Goal: Transaction & Acquisition: Book appointment/travel/reservation

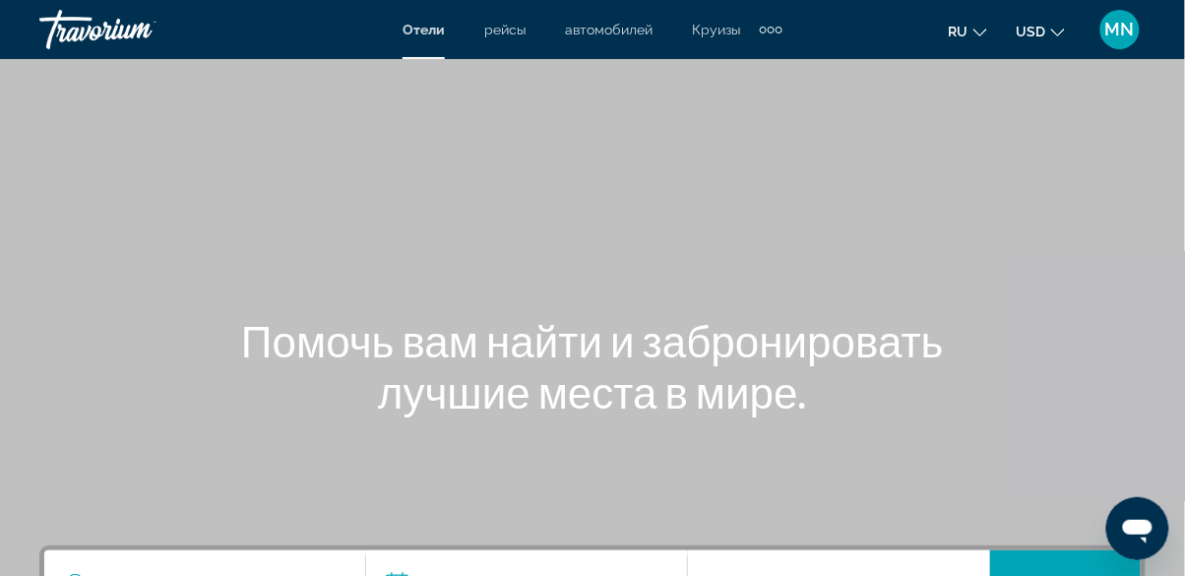
click at [1127, 31] on span "MN" at bounding box center [1121, 30] width 30 height 20
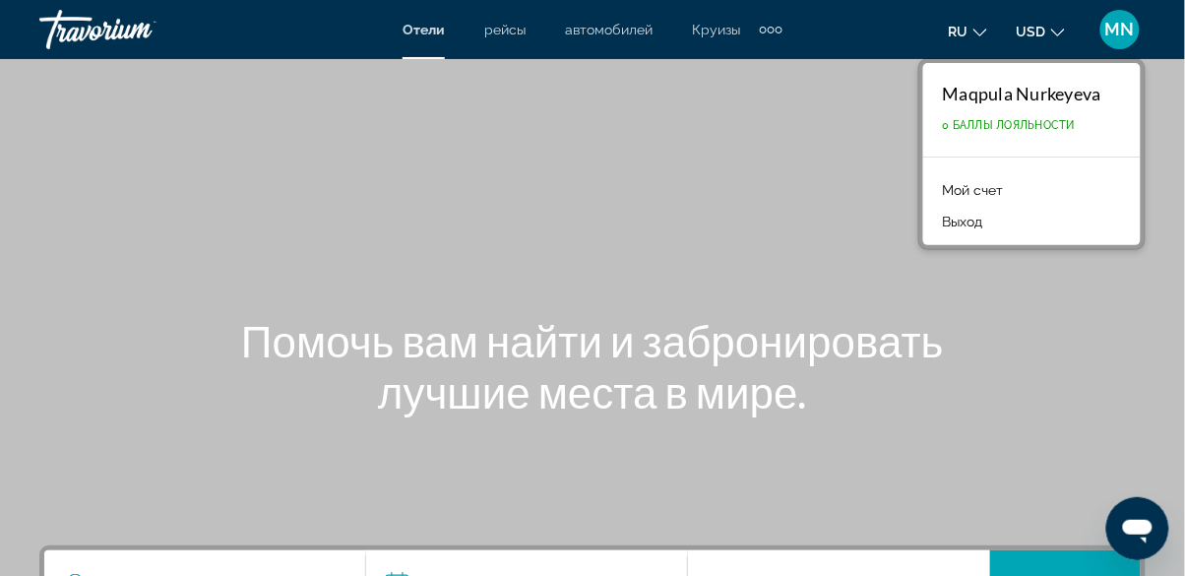
click at [1034, 42] on button "USD USD ($) MXN (Mex$) CAD (Can$) GBP (£) EUR (€) AUD (A$) NZD (NZ$) CNY (CN¥)" at bounding box center [1041, 31] width 48 height 29
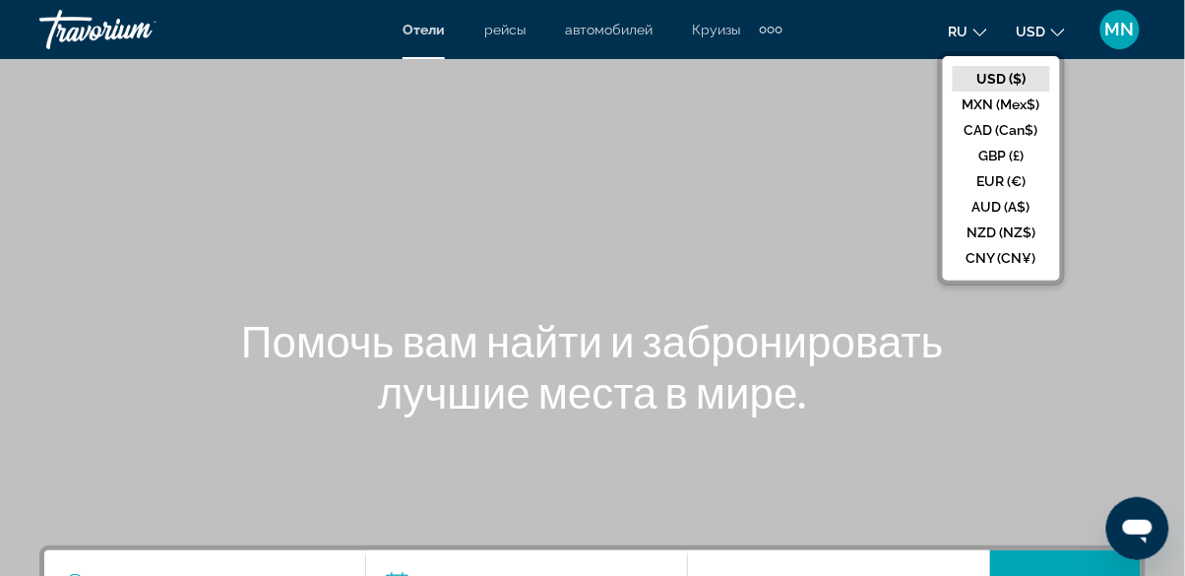
click at [1050, 40] on button "USD USD ($) MXN (Mex$) CAD (Can$) GBP (£) EUR (€) AUD (A$) NZD (NZ$) CNY (CN¥)" at bounding box center [1041, 31] width 48 height 29
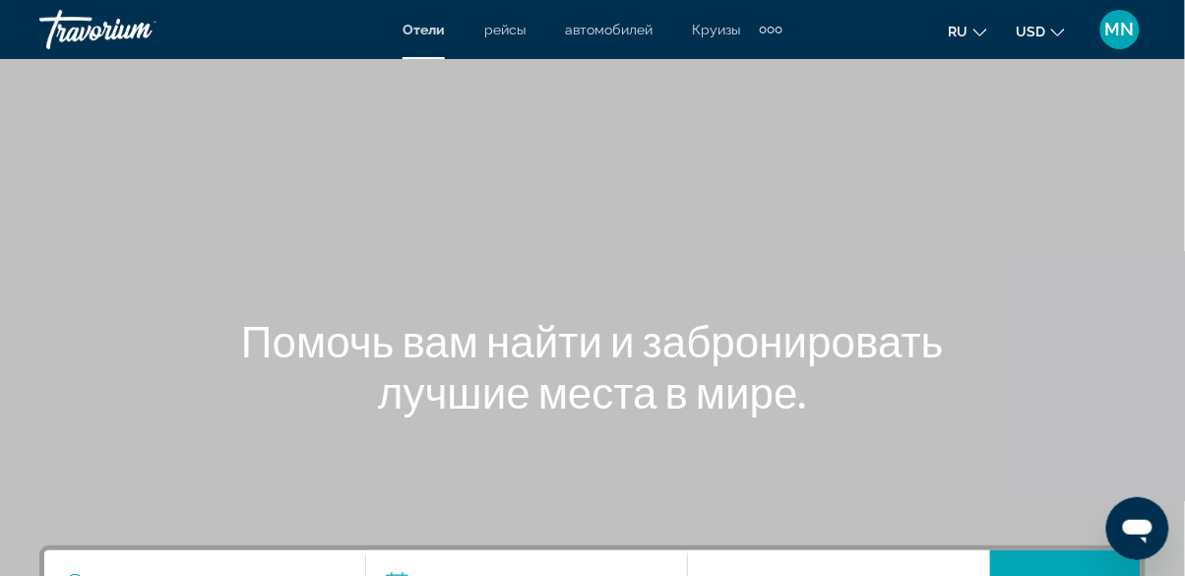
click at [1121, 34] on span "MN" at bounding box center [1121, 30] width 30 height 20
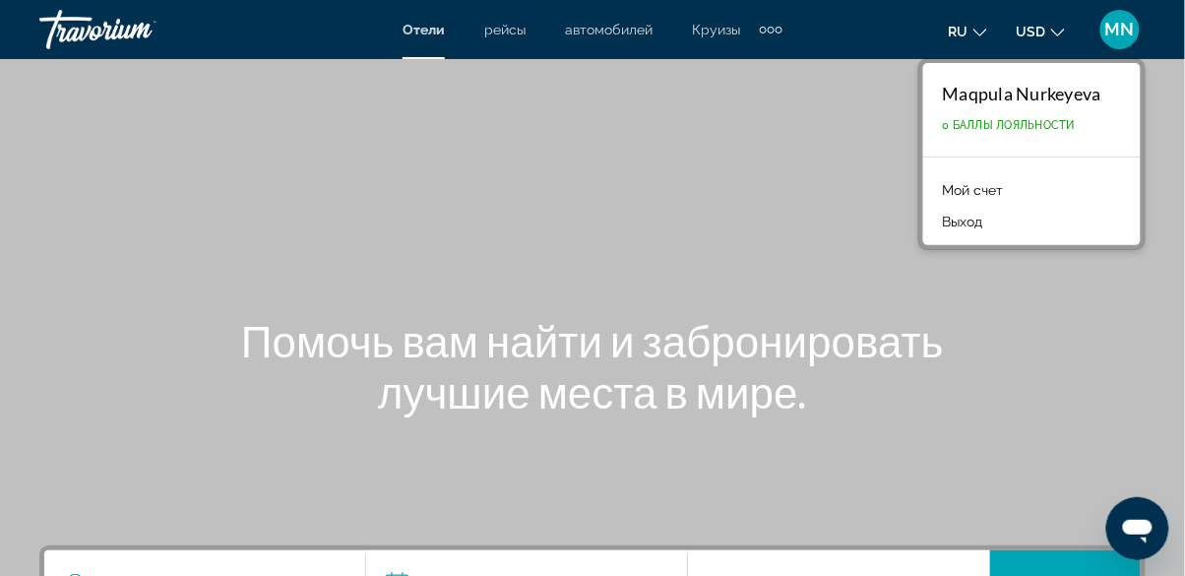
click at [992, 189] on link "Мой счет" at bounding box center [973, 190] width 81 height 26
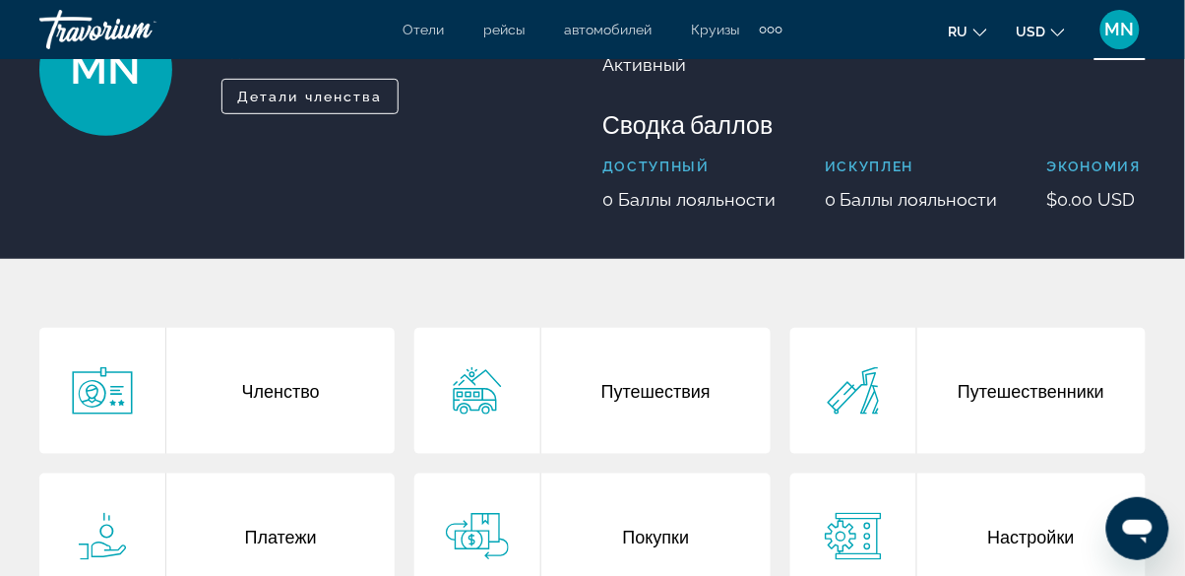
scroll to position [189, 0]
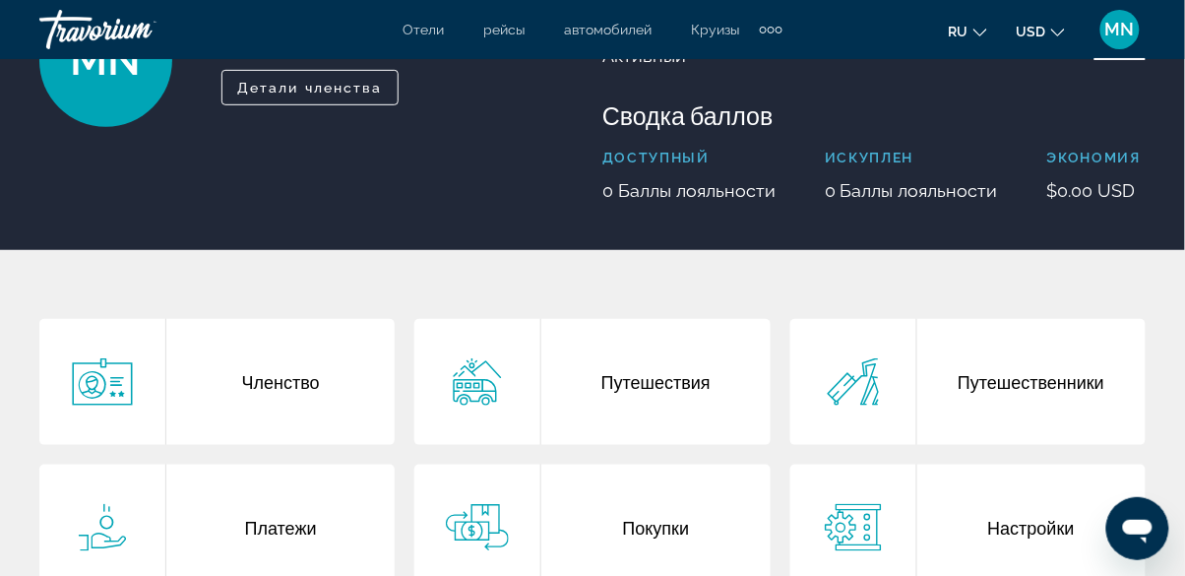
click at [669, 387] on div "Путешествия" at bounding box center [656, 382] width 228 height 126
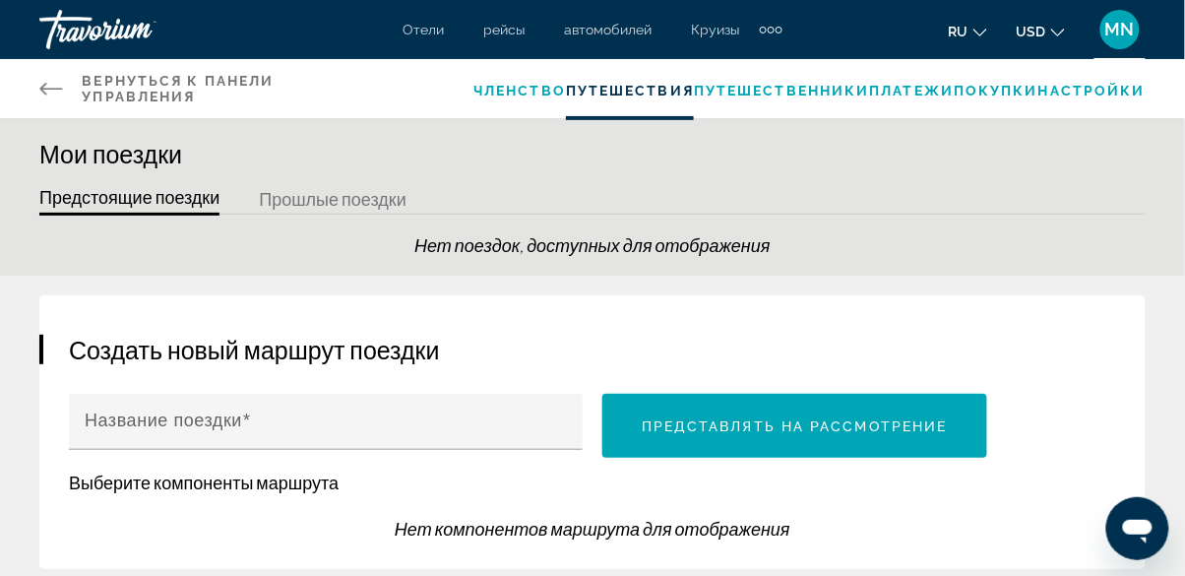
click at [421, 32] on span "Отели" at bounding box center [424, 30] width 41 height 16
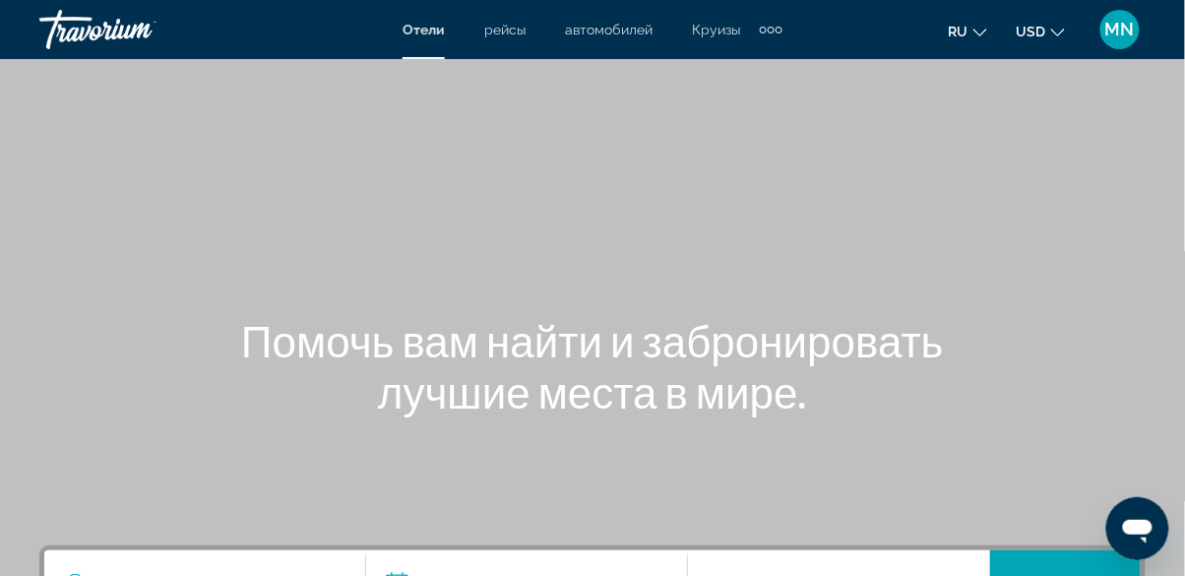
click at [109, 32] on div "Travorium" at bounding box center [137, 29] width 197 height 51
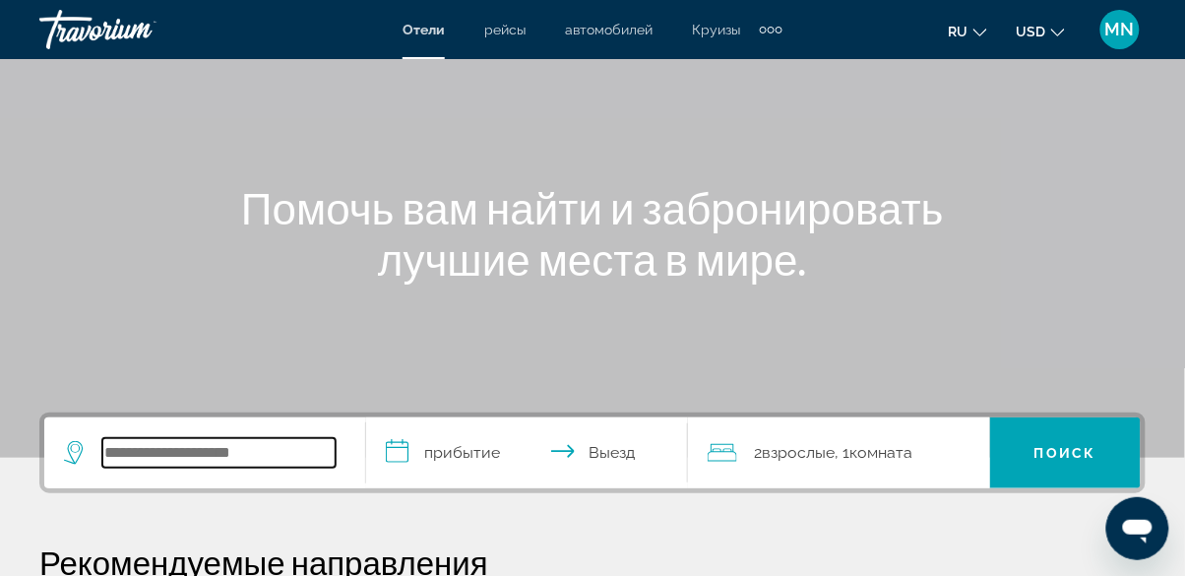
click at [254, 457] on input "Search hotel destination" at bounding box center [218, 453] width 233 height 30
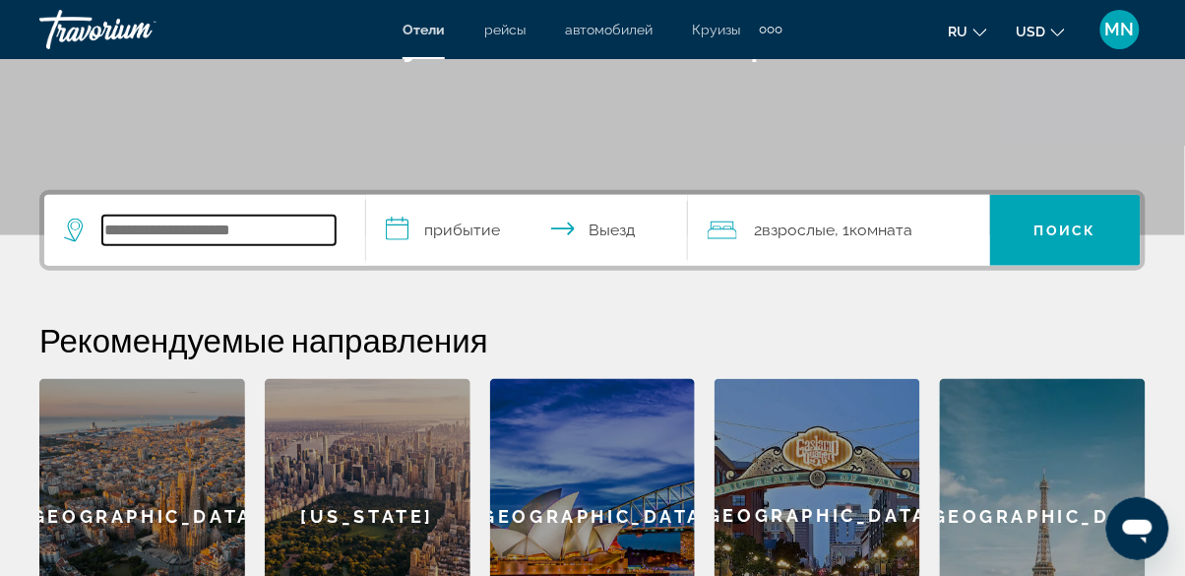
scroll to position [480, 0]
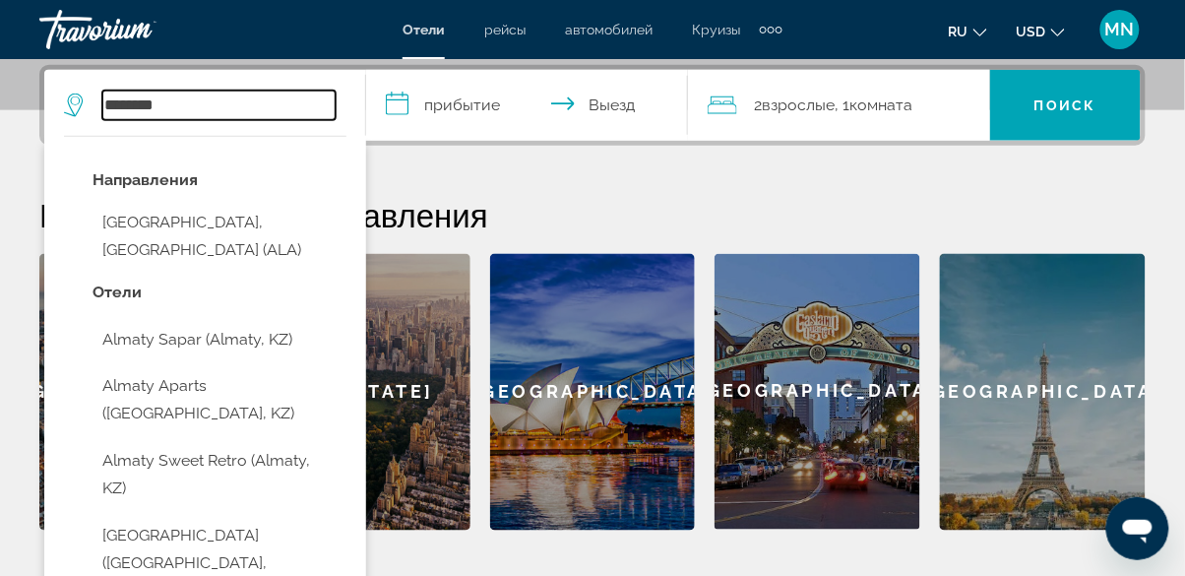
type input "******"
click at [467, 99] on input "**********" at bounding box center [531, 108] width 330 height 77
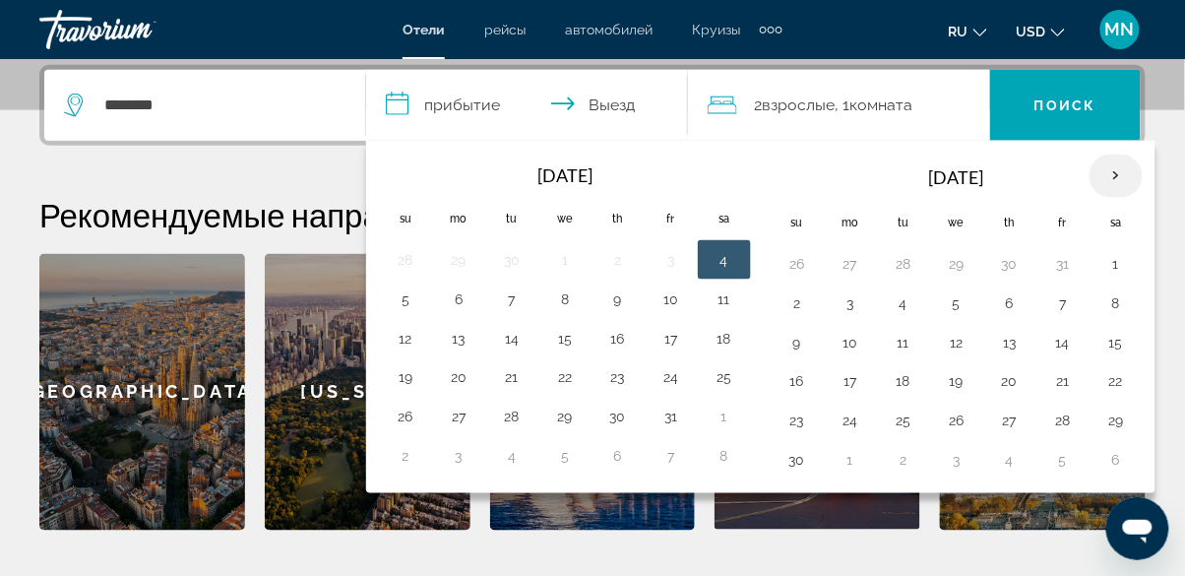
click at [1129, 180] on th "Next month" at bounding box center [1116, 176] width 53 height 43
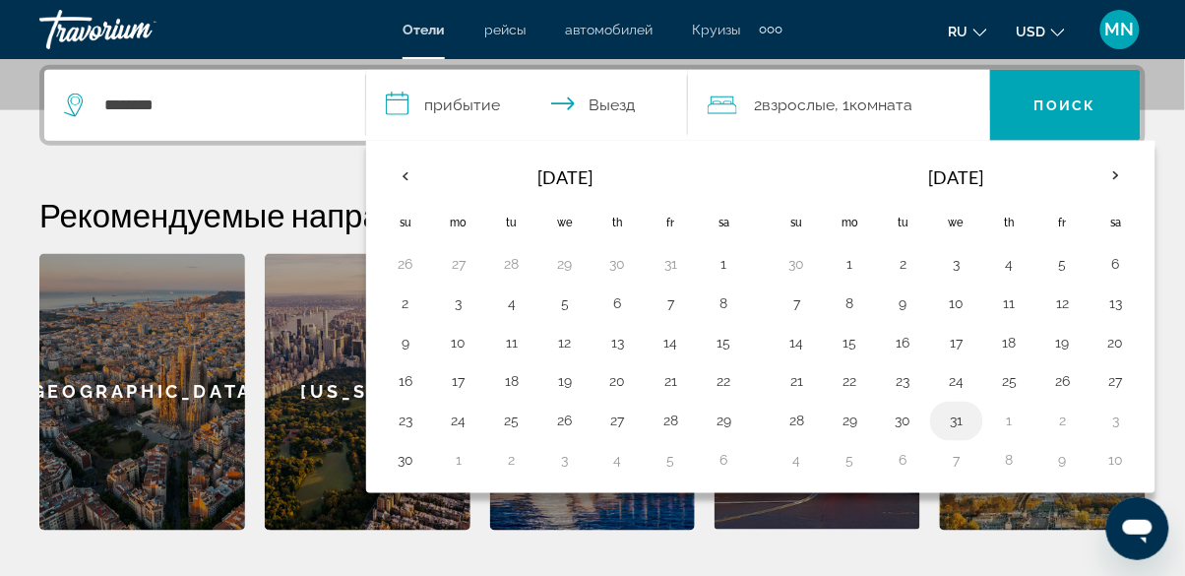
click at [957, 419] on button "31" at bounding box center [957, 422] width 32 height 28
click at [1008, 410] on button "1" at bounding box center [1010, 422] width 32 height 28
type input "**********"
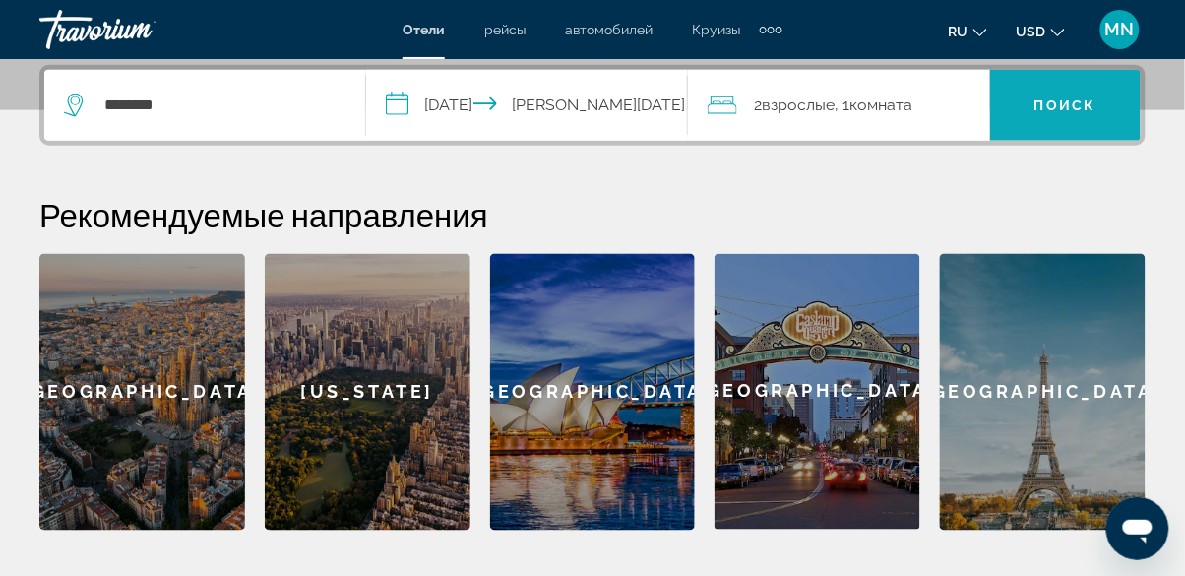
click at [1060, 105] on span "Поиск" at bounding box center [1066, 105] width 62 height 16
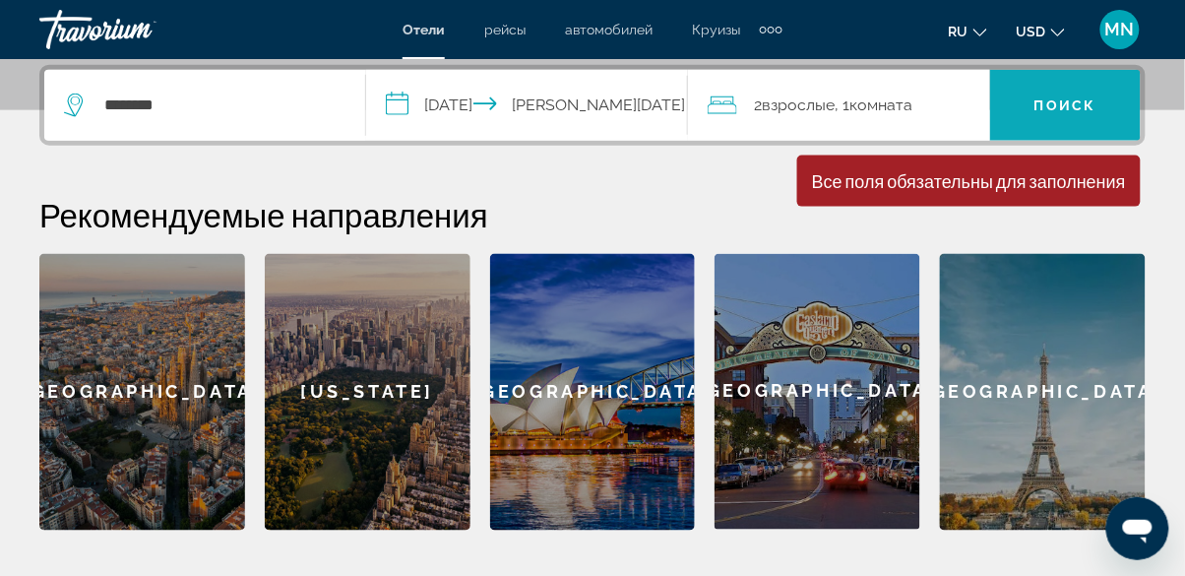
click at [1095, 97] on span "Поиск" at bounding box center [1066, 105] width 62 height 16
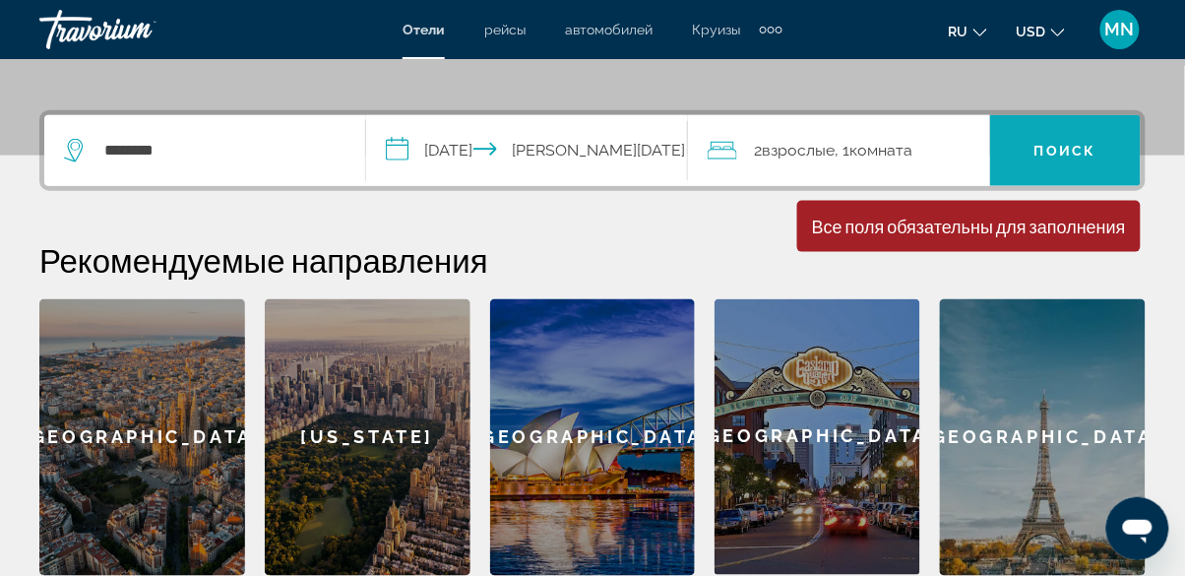
scroll to position [444, 0]
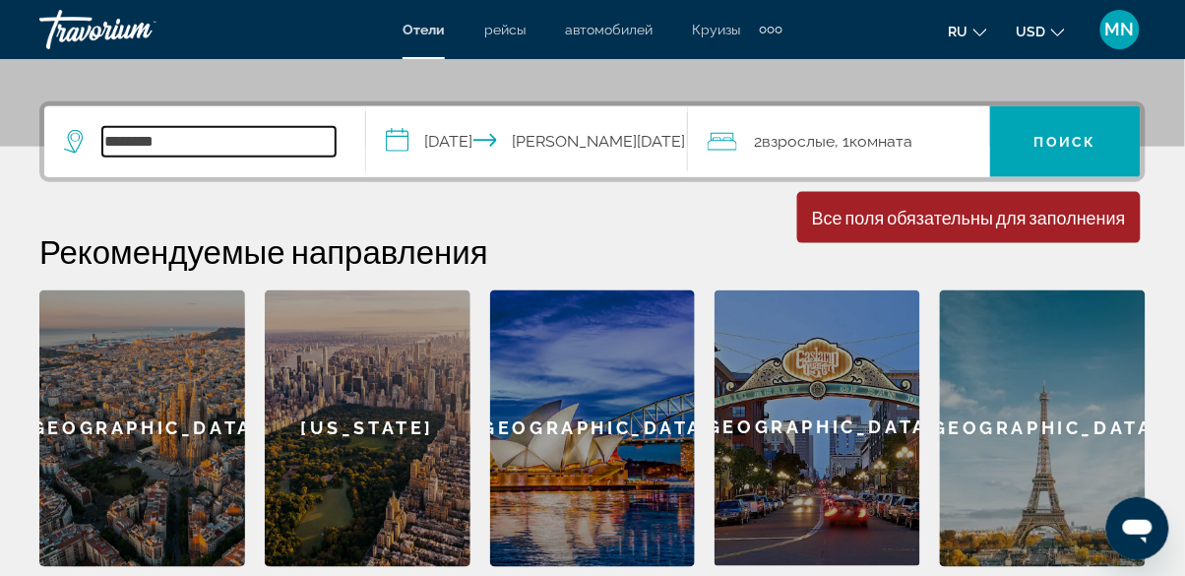
click at [265, 134] on input "******" at bounding box center [218, 142] width 233 height 30
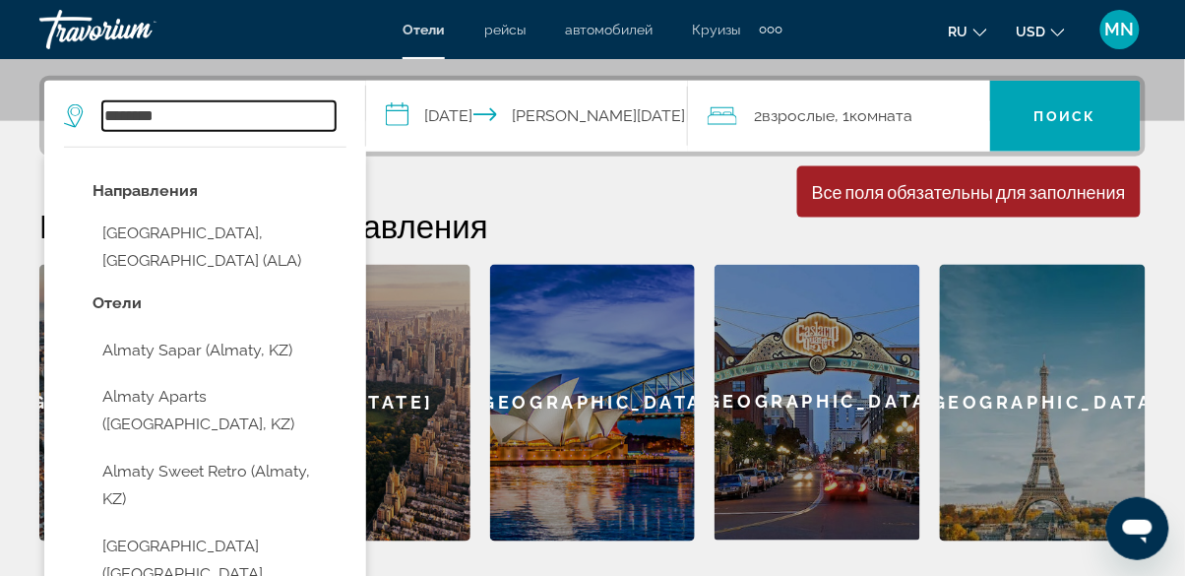
scroll to position [480, 0]
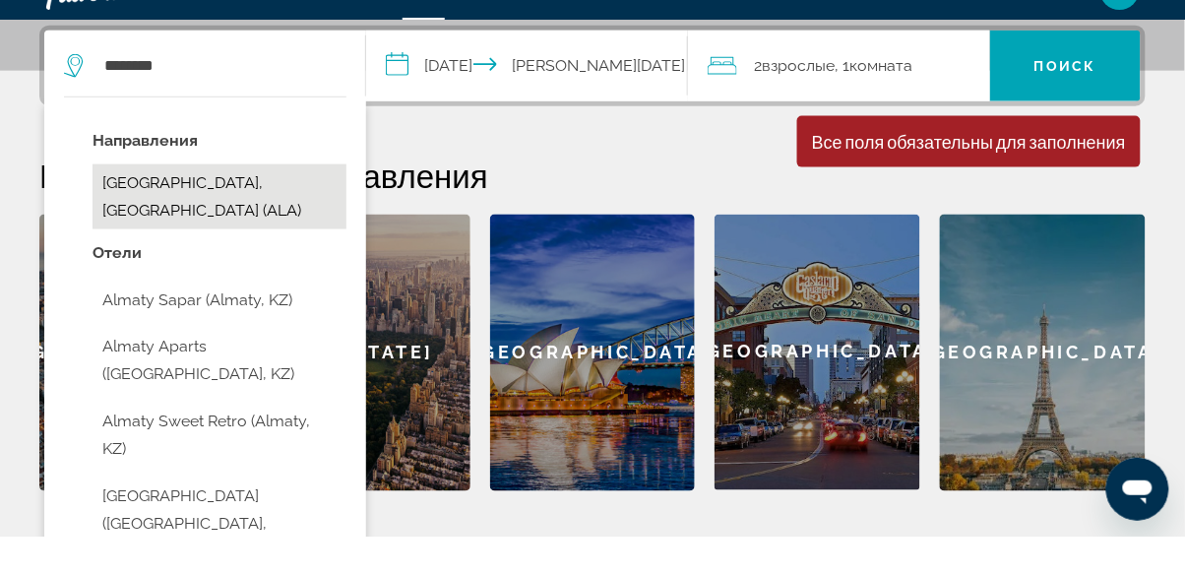
click at [295, 218] on button "[GEOGRAPHIC_DATA], [GEOGRAPHIC_DATA] (ALA)" at bounding box center [220, 236] width 254 height 65
type input "**********"
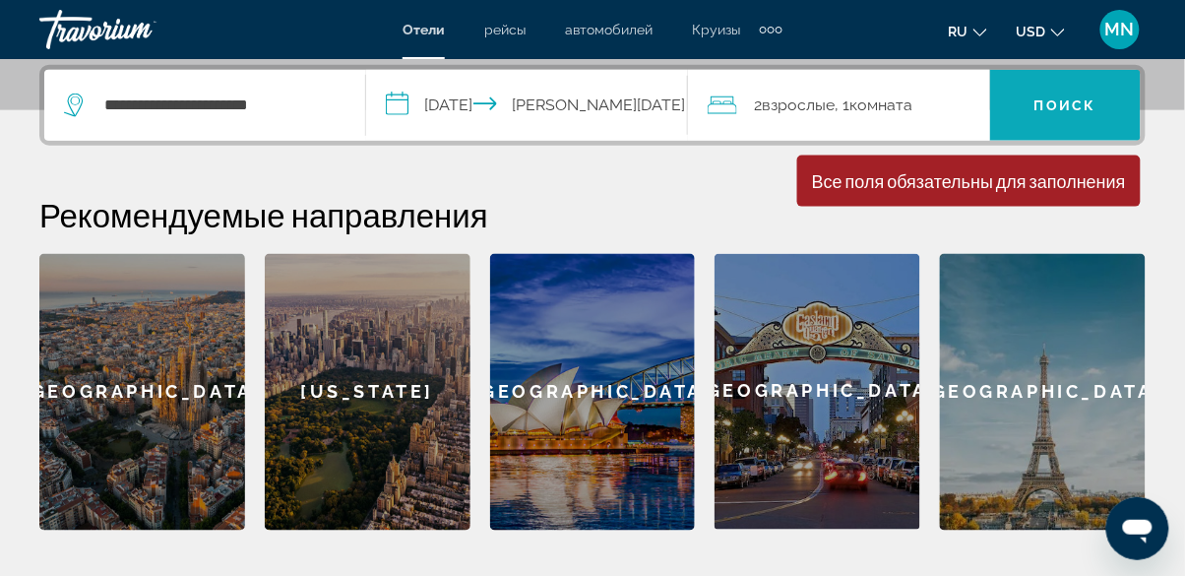
click at [1067, 114] on span "Search" at bounding box center [1065, 105] width 151 height 47
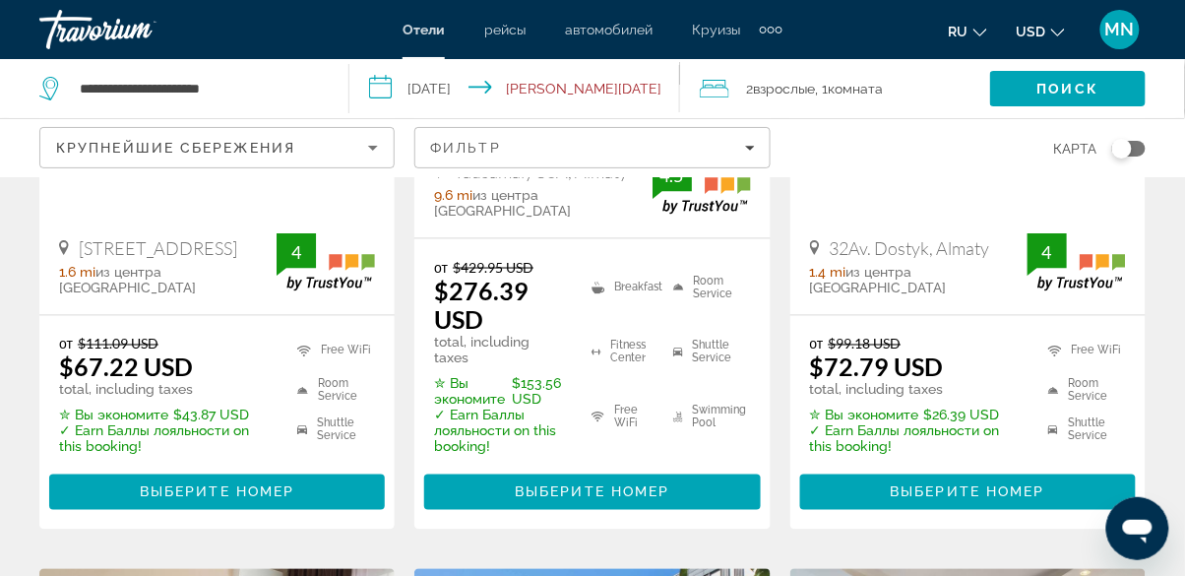
scroll to position [526, 0]
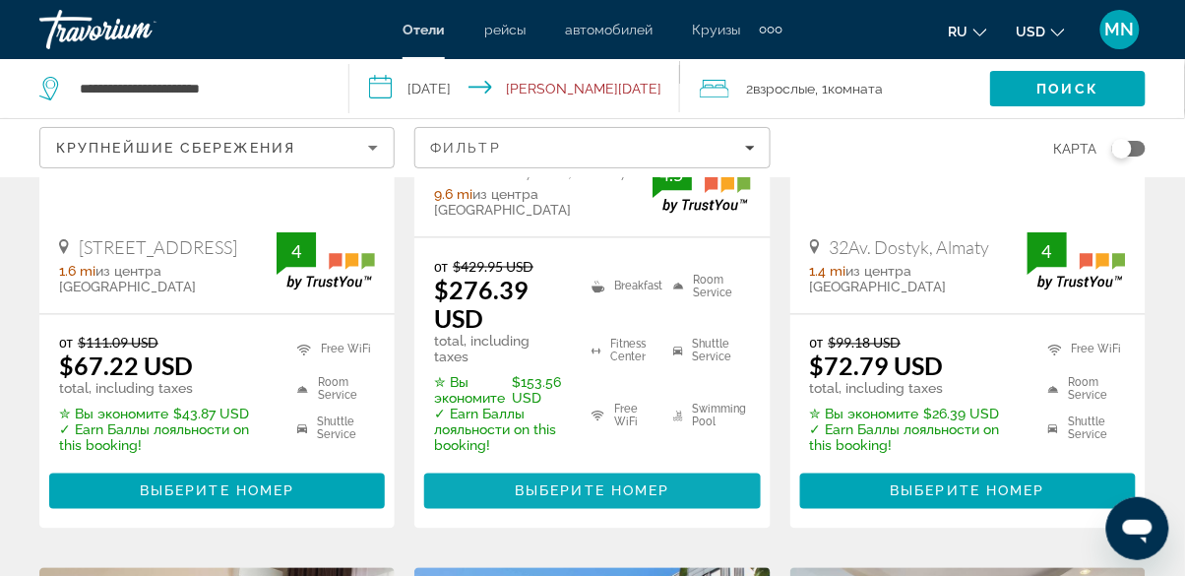
click at [660, 483] on span "Выберите номер" at bounding box center [592, 491] width 155 height 16
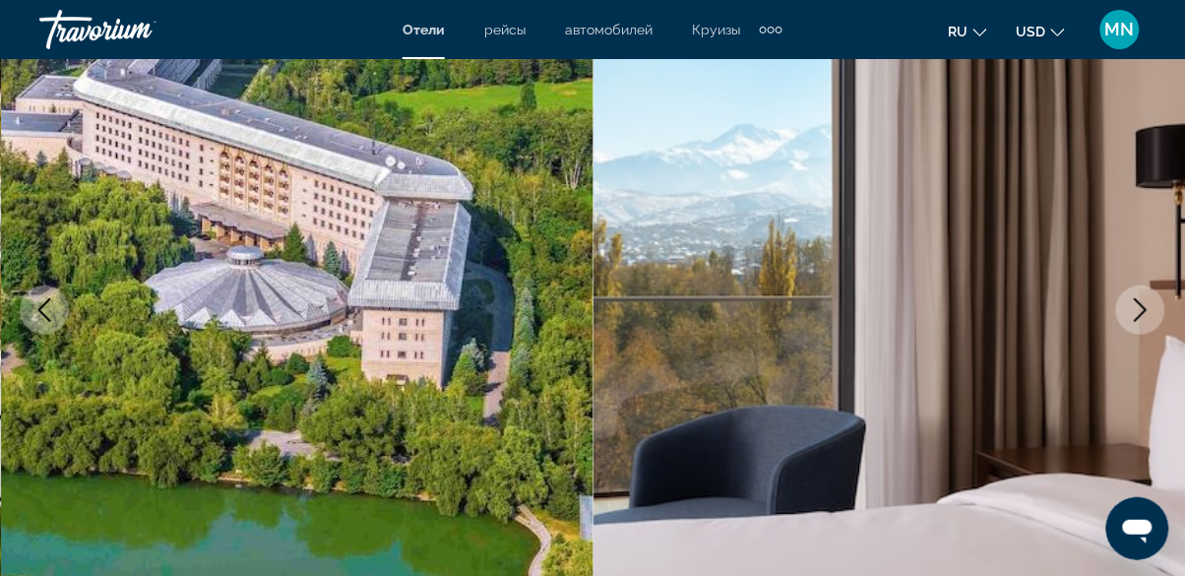
scroll to position [215, 0]
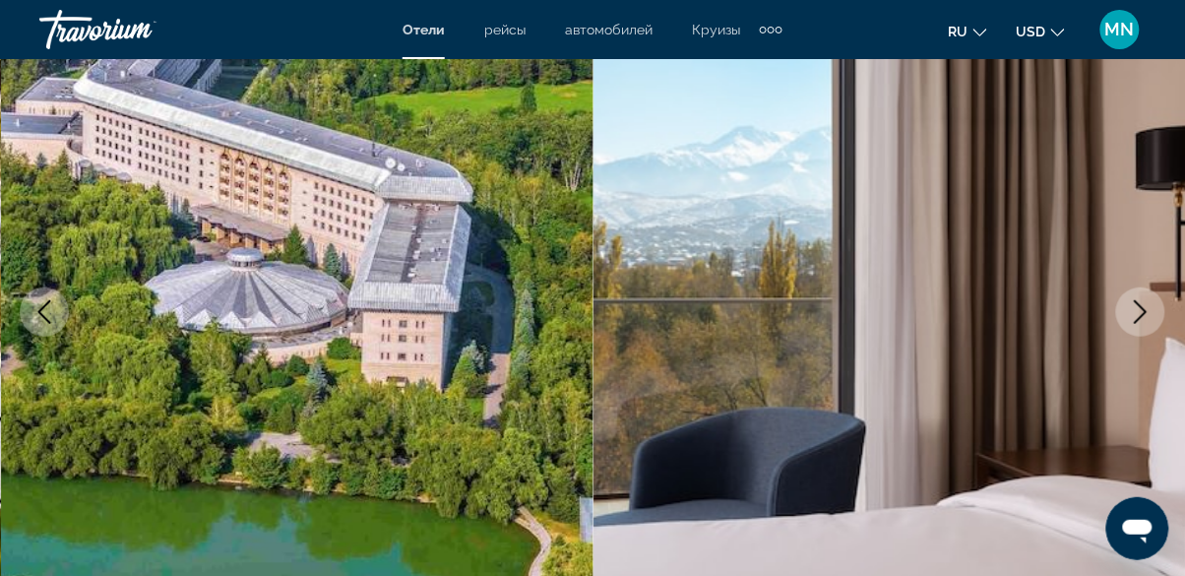
click at [122, 36] on div "Travorium" at bounding box center [137, 29] width 197 height 51
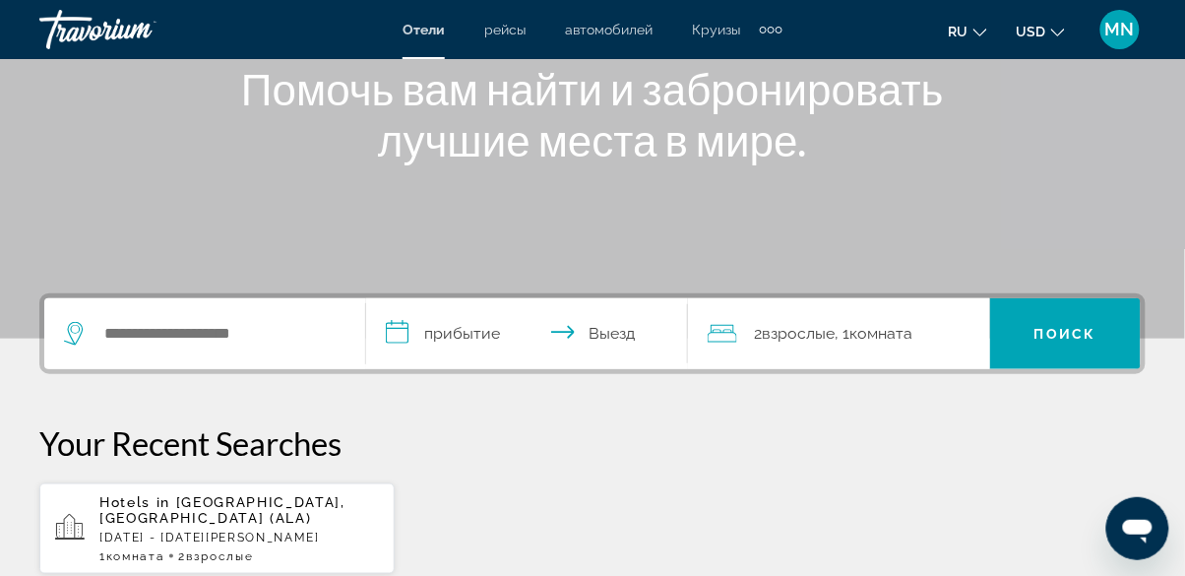
scroll to position [252, 0]
click at [264, 328] on input "Search hotel destination" at bounding box center [218, 334] width 233 height 30
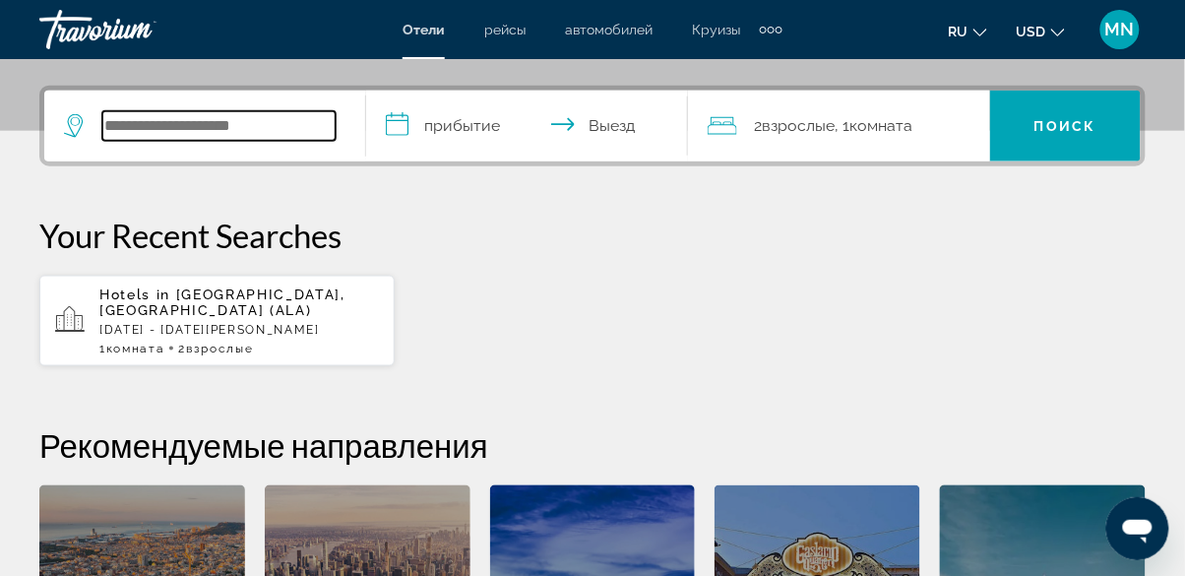
scroll to position [480, 0]
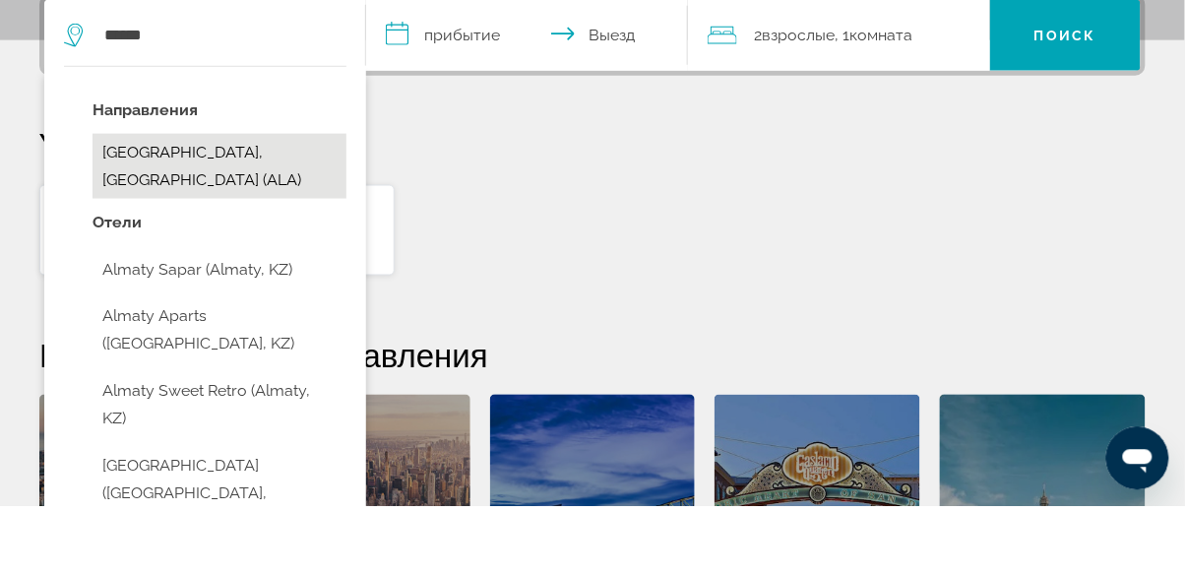
click at [247, 229] on button "[GEOGRAPHIC_DATA], [GEOGRAPHIC_DATA] (ALA)" at bounding box center [220, 236] width 254 height 65
type input "**********"
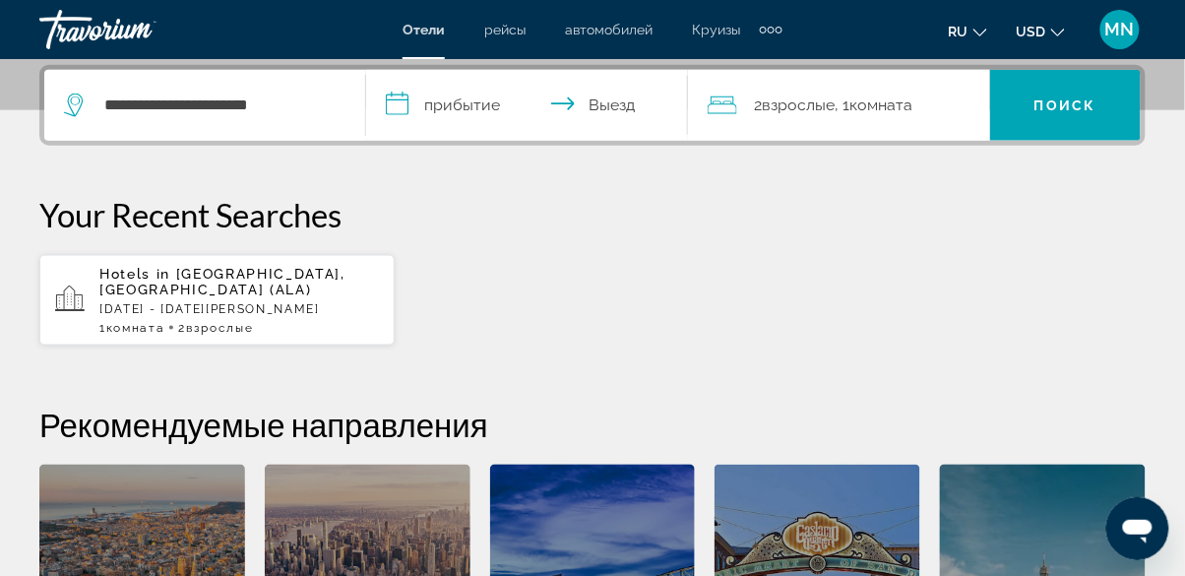
click at [425, 109] on input "**********" at bounding box center [531, 108] width 330 height 77
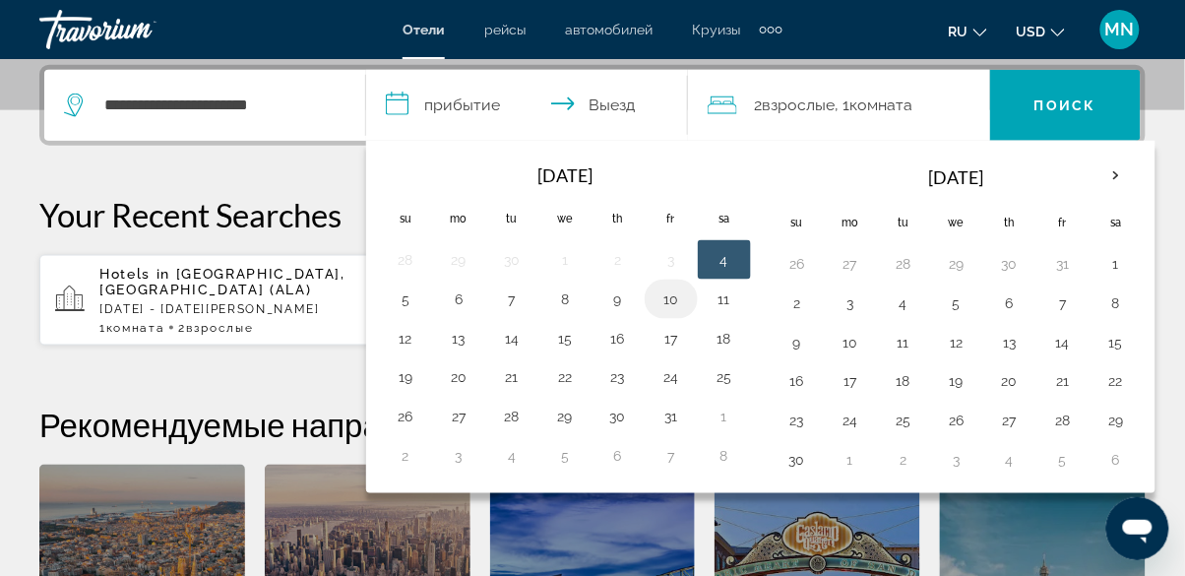
click at [669, 296] on button "10" at bounding box center [672, 300] width 32 height 28
click at [727, 303] on button "11" at bounding box center [725, 300] width 32 height 28
type input "**********"
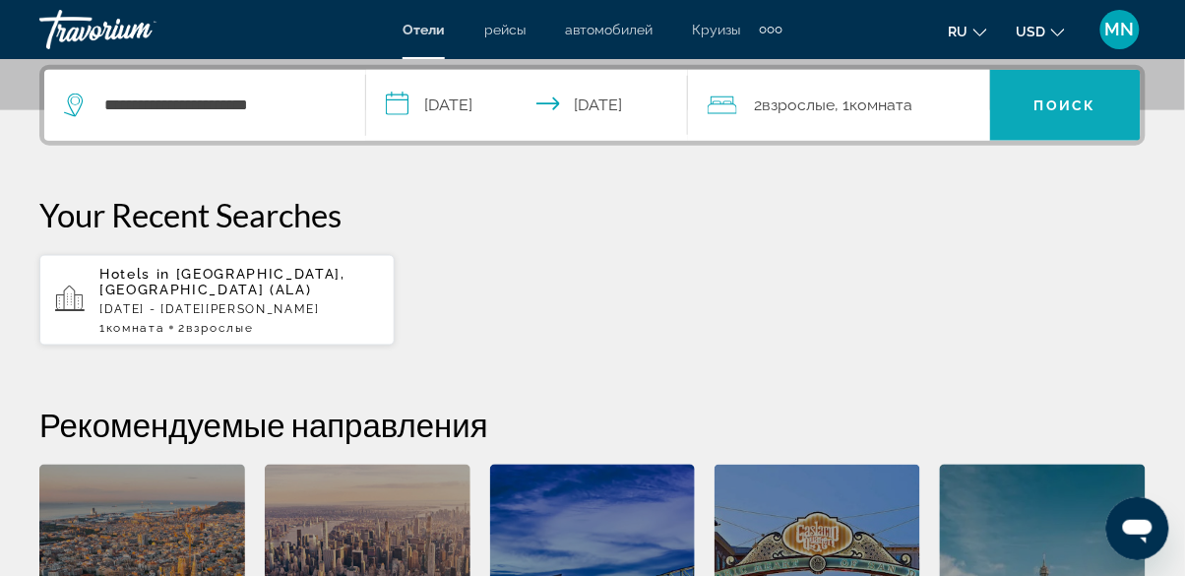
click at [1085, 97] on span "Поиск" at bounding box center [1066, 105] width 62 height 16
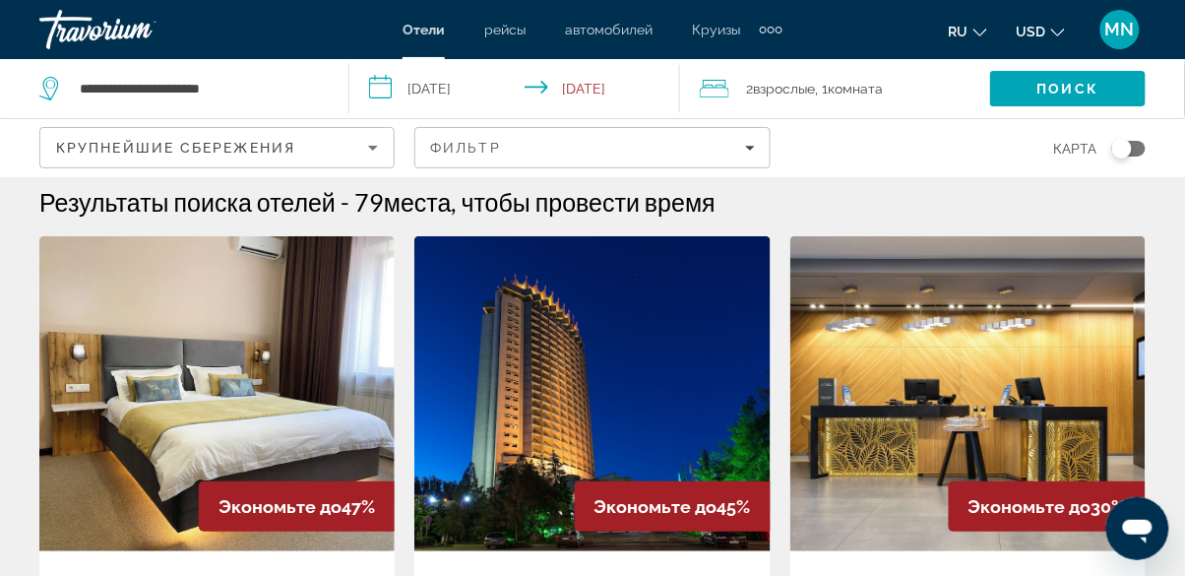
scroll to position [8, 0]
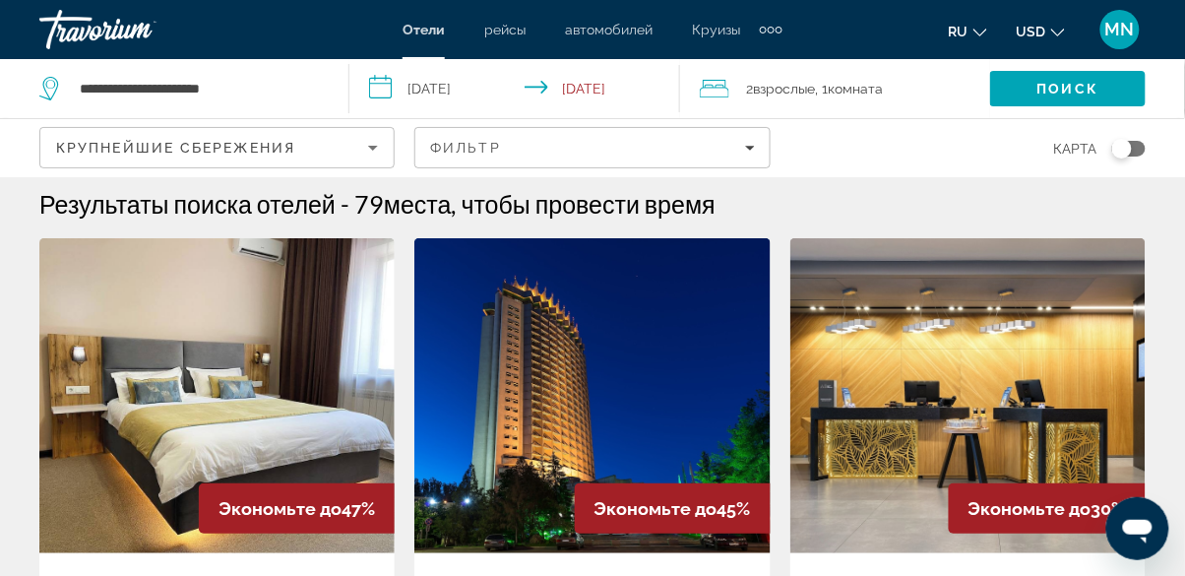
click at [81, 43] on div "Travorium" at bounding box center [137, 29] width 197 height 51
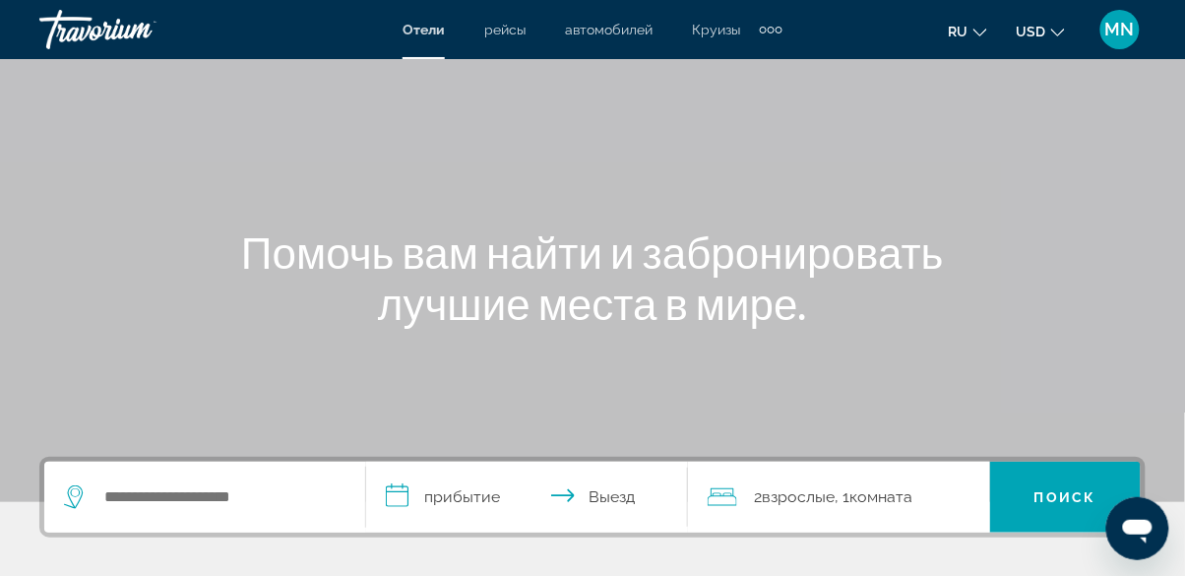
scroll to position [92, 0]
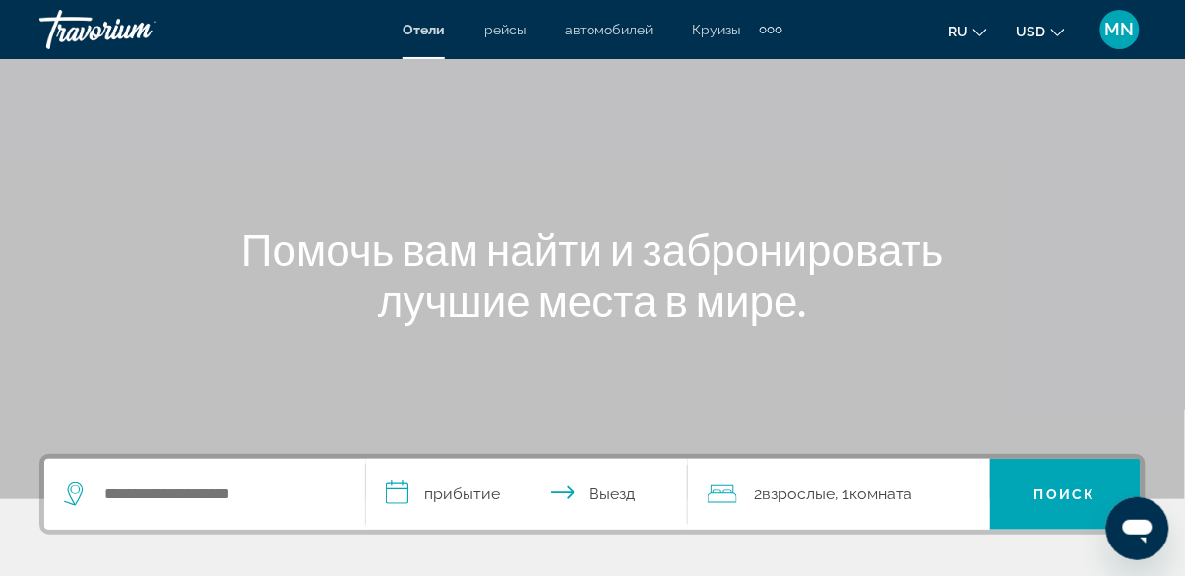
click at [109, 36] on div "Travorium" at bounding box center [137, 29] width 197 height 51
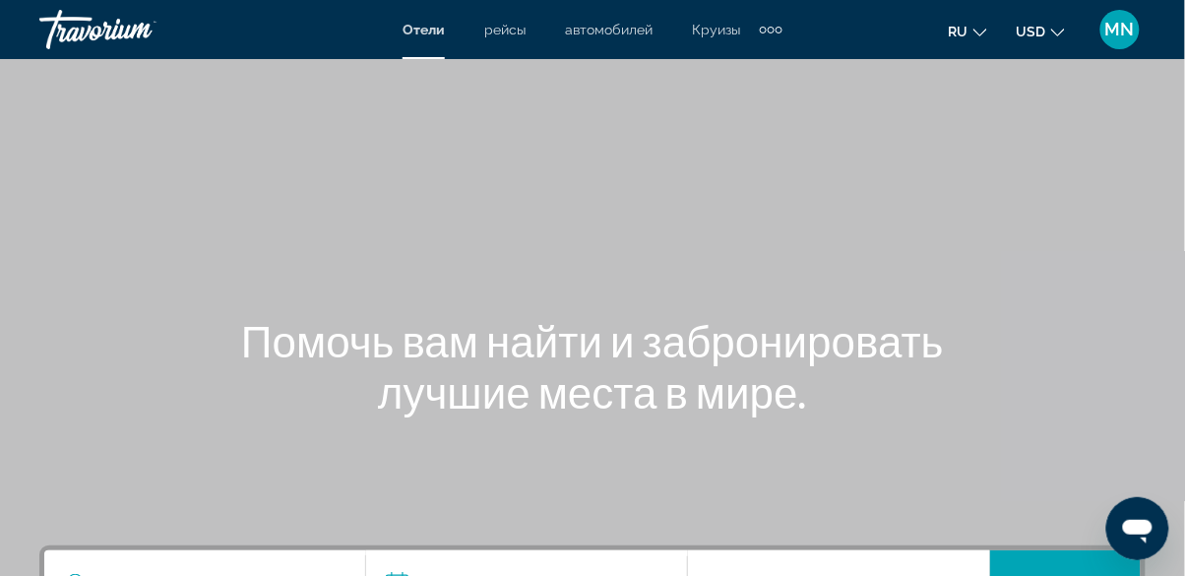
click at [111, 42] on div "Travorium" at bounding box center [137, 29] width 197 height 51
click at [102, 52] on div "Travorium" at bounding box center [137, 29] width 197 height 51
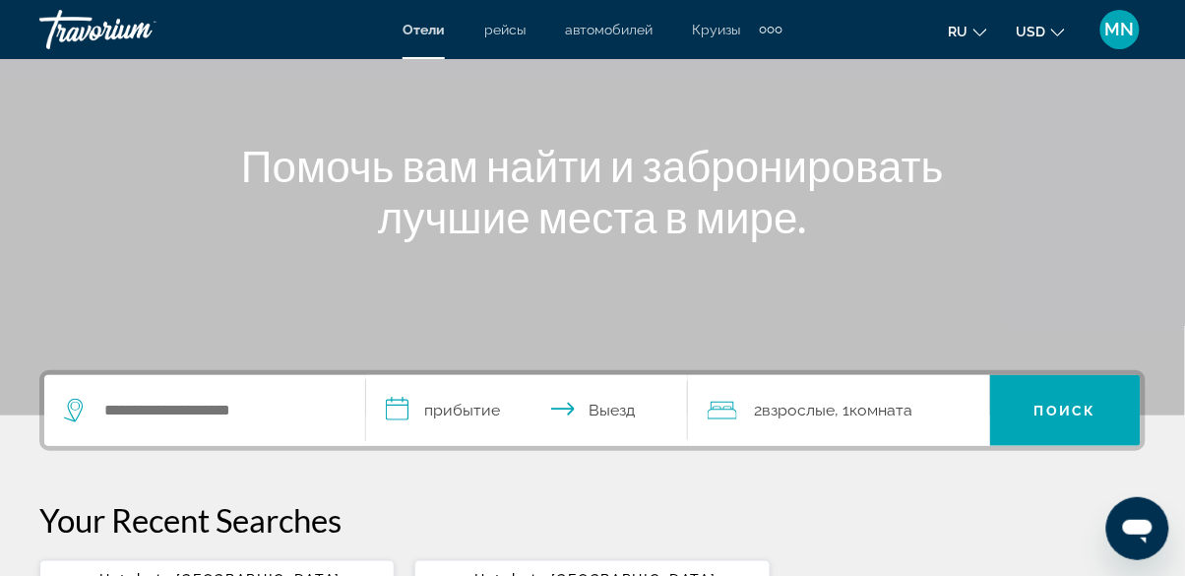
scroll to position [177, 0]
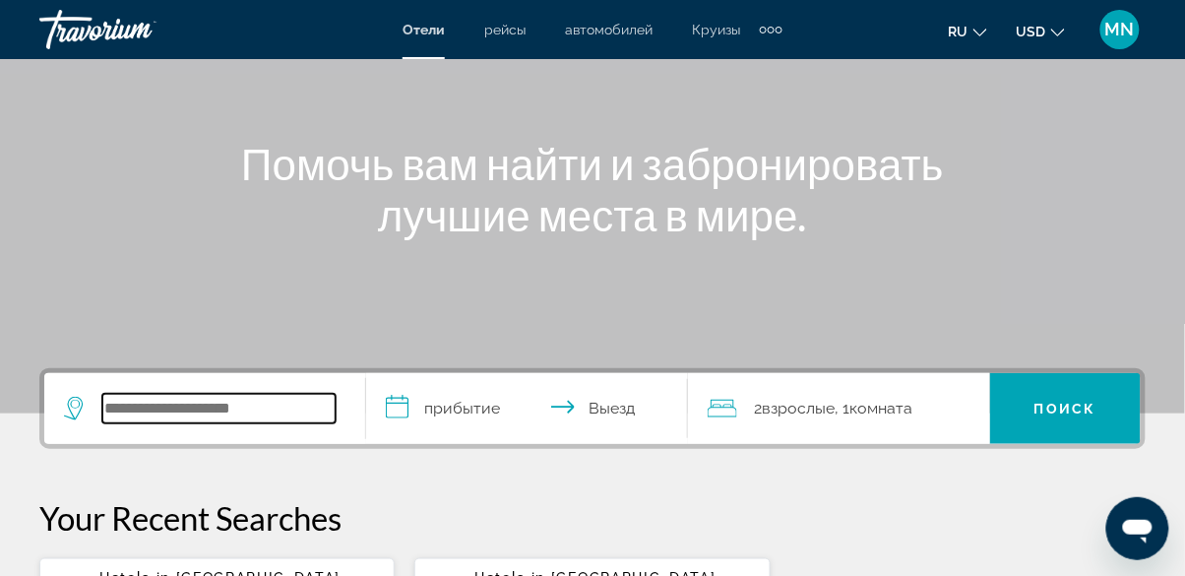
click at [199, 401] on input "Search hotel destination" at bounding box center [218, 409] width 233 height 30
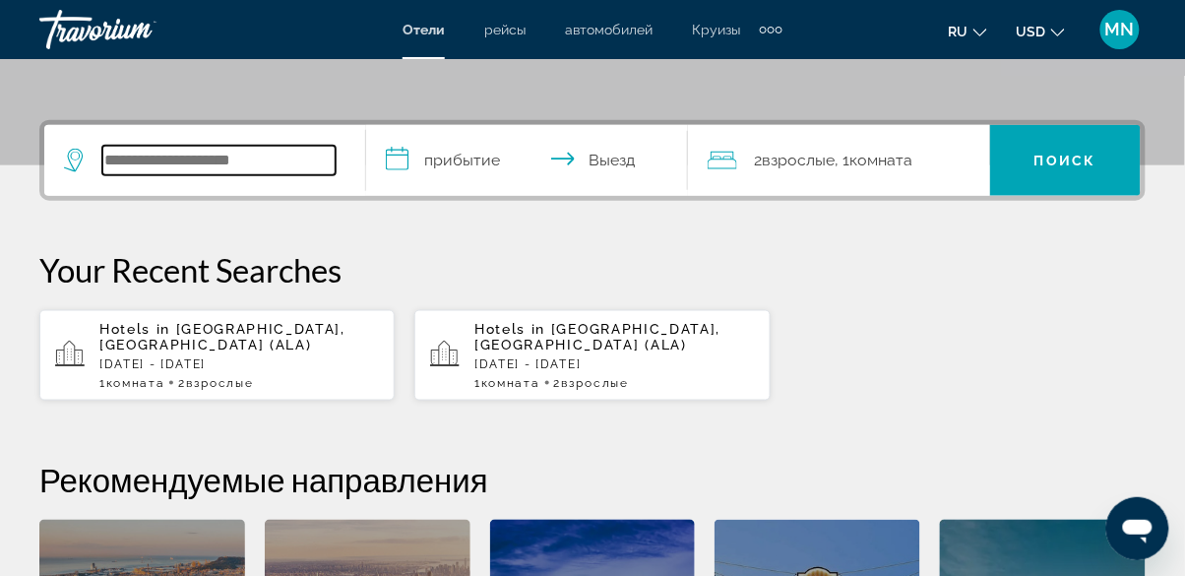
scroll to position [480, 0]
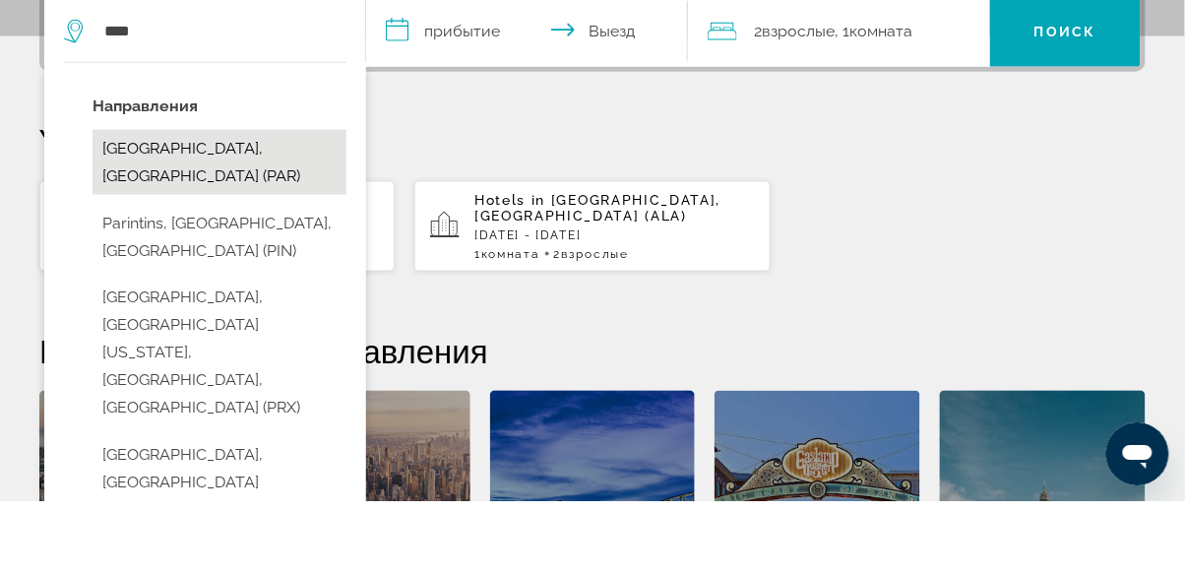
click at [213, 220] on button "Paris, France (PAR)" at bounding box center [220, 236] width 254 height 65
type input "**********"
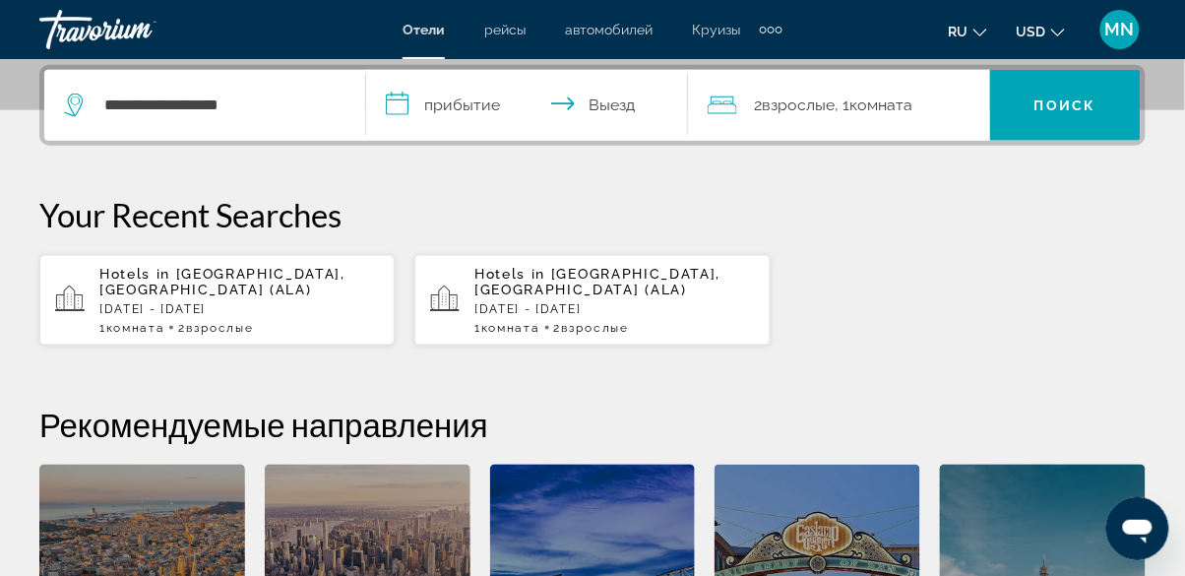
click at [397, 108] on input "**********" at bounding box center [531, 108] width 330 height 77
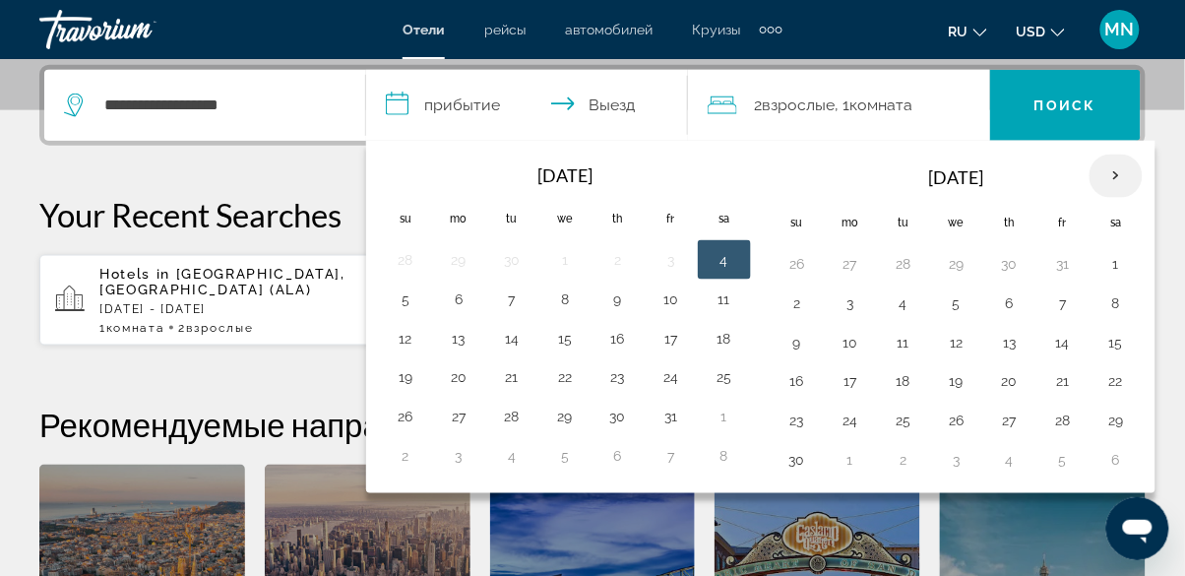
click at [1119, 168] on th "Next month" at bounding box center [1116, 176] width 53 height 43
click at [1115, 176] on th "Next month" at bounding box center [1116, 176] width 53 height 43
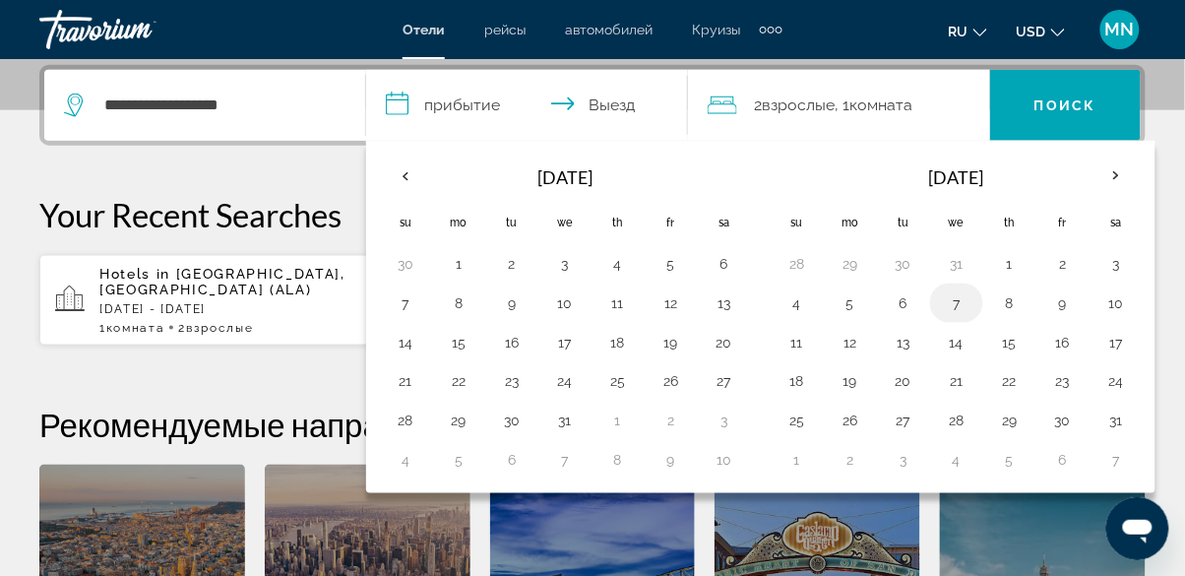
click at [957, 308] on button "7" at bounding box center [957, 303] width 32 height 28
click at [955, 352] on button "14" at bounding box center [957, 343] width 32 height 28
type input "**********"
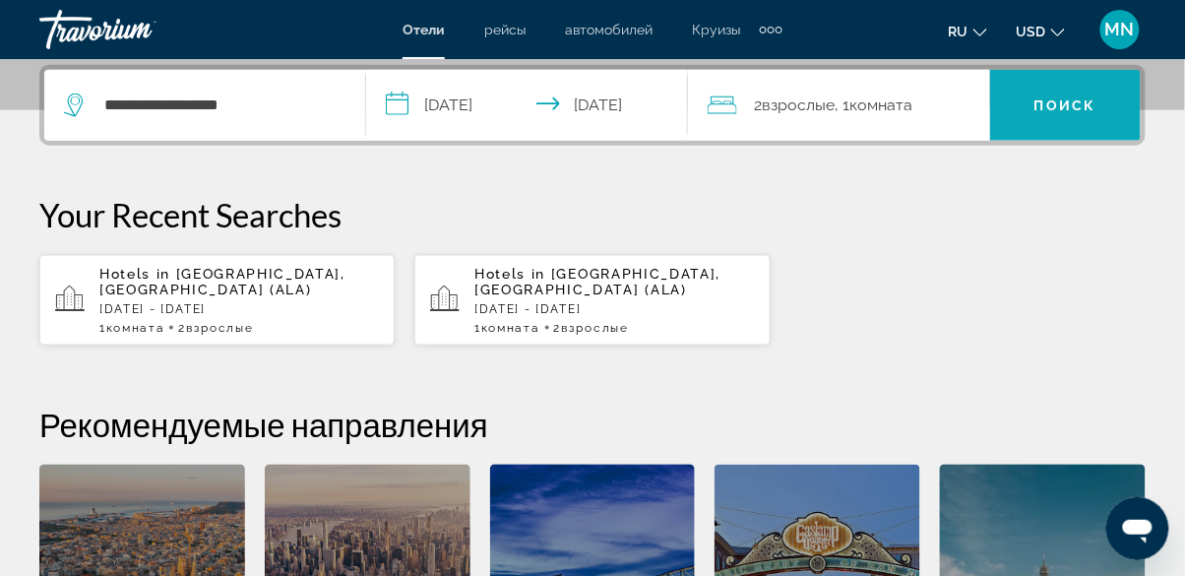
click at [1080, 108] on span "Поиск" at bounding box center [1066, 105] width 62 height 16
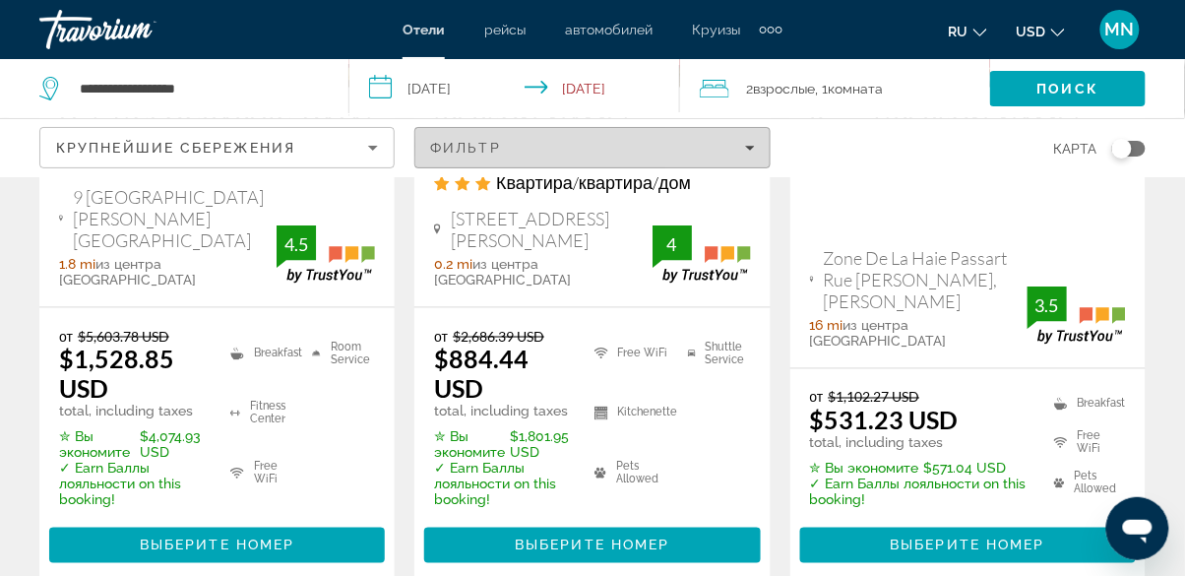
click at [741, 145] on div "Фильтр" at bounding box center [592, 148] width 324 height 16
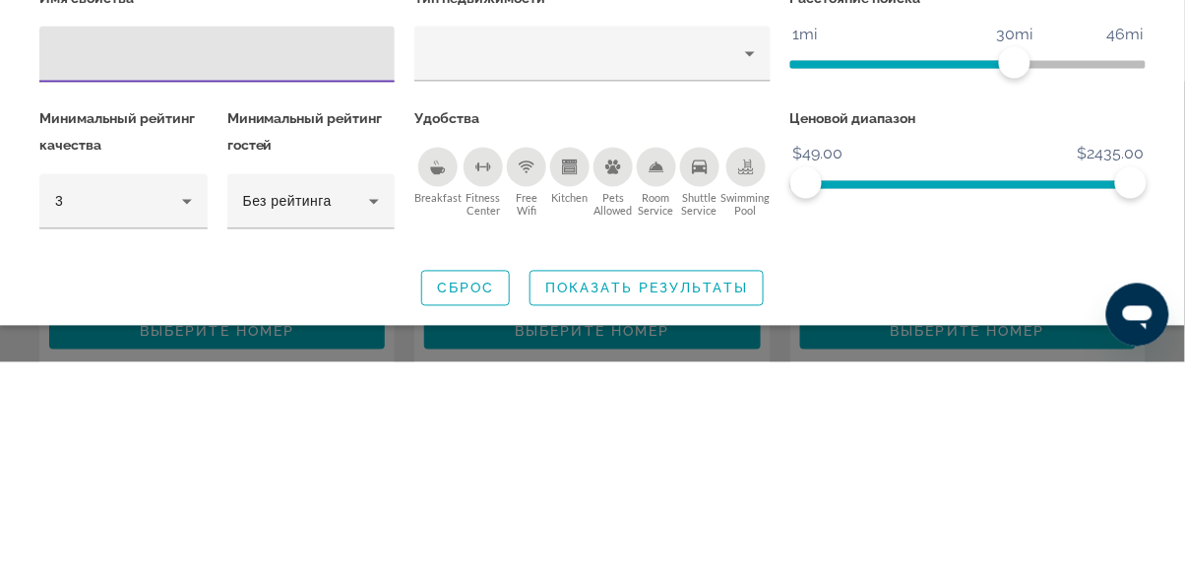
scroll to position [474, 0]
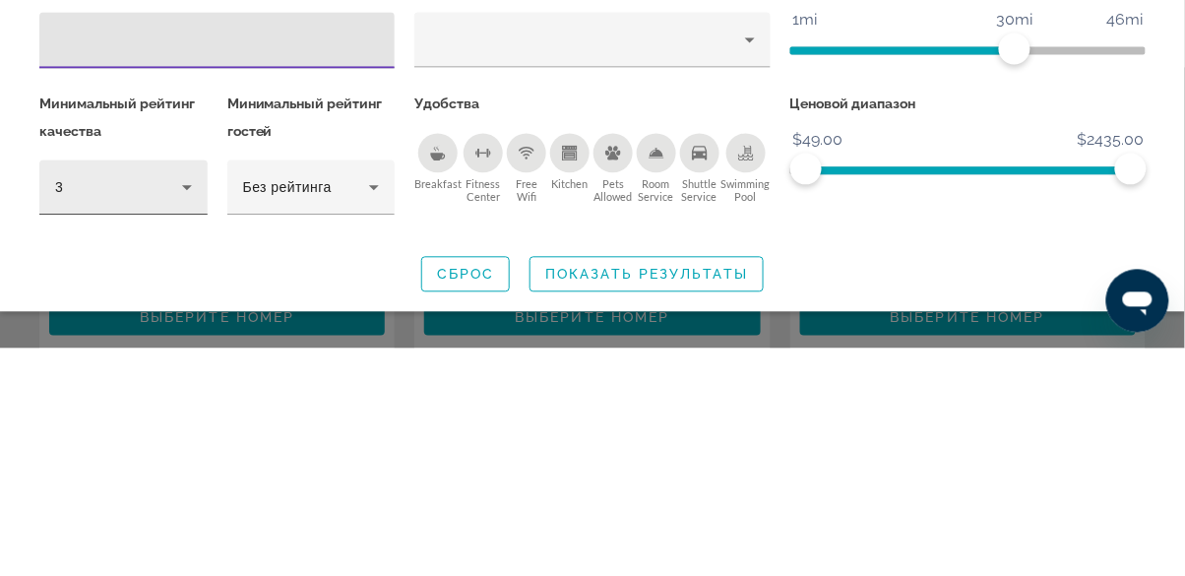
click at [181, 417] on icon "Hotel Filters" at bounding box center [187, 416] width 24 height 24
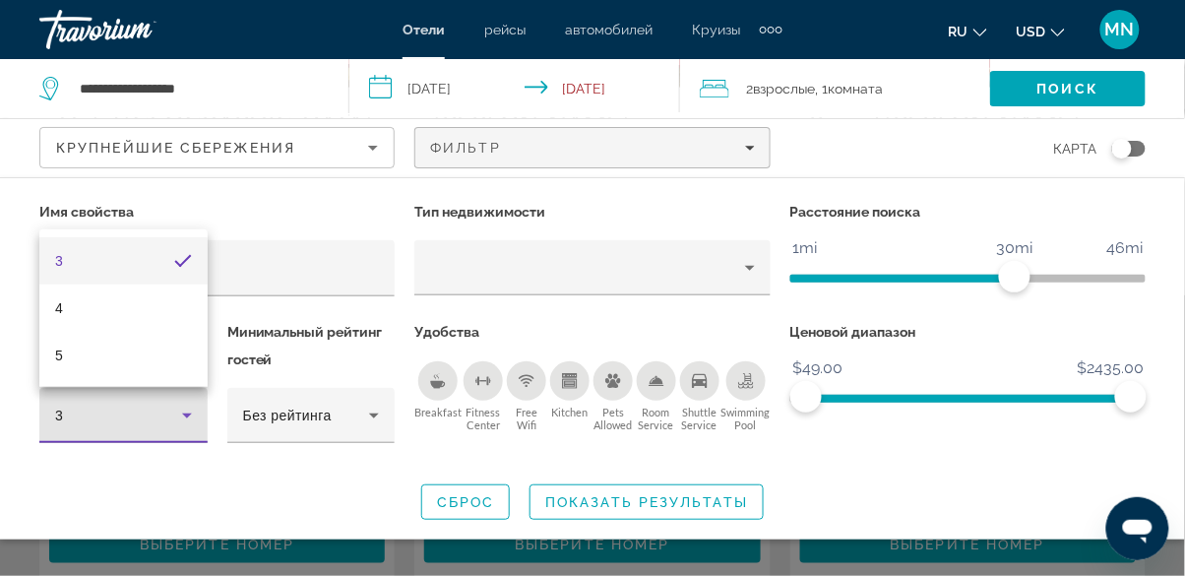
click at [193, 267] on mat-option "3" at bounding box center [123, 260] width 168 height 47
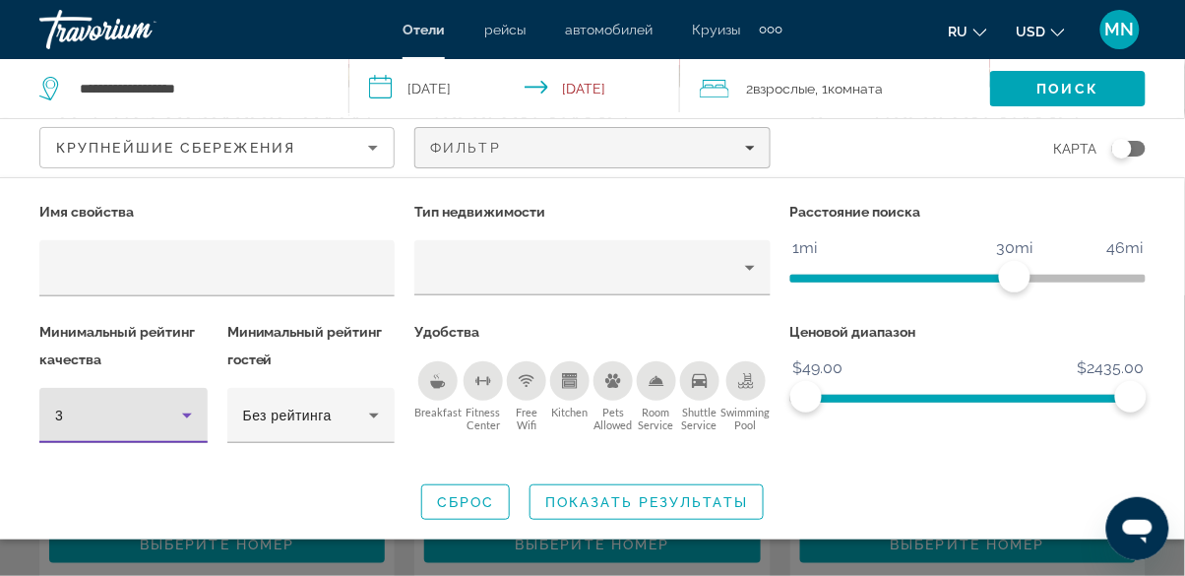
click at [186, 414] on icon "Hotel Filters" at bounding box center [187, 416] width 10 height 5
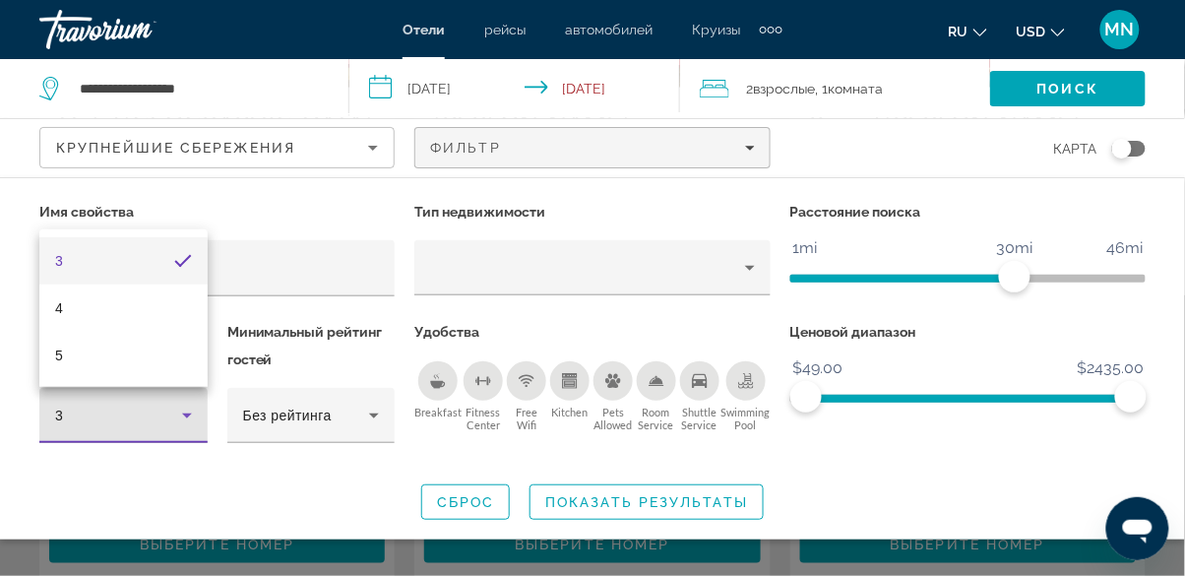
click at [182, 258] on mat-pseudo-checkbox "3 stars" at bounding box center [183, 261] width 18 height 18
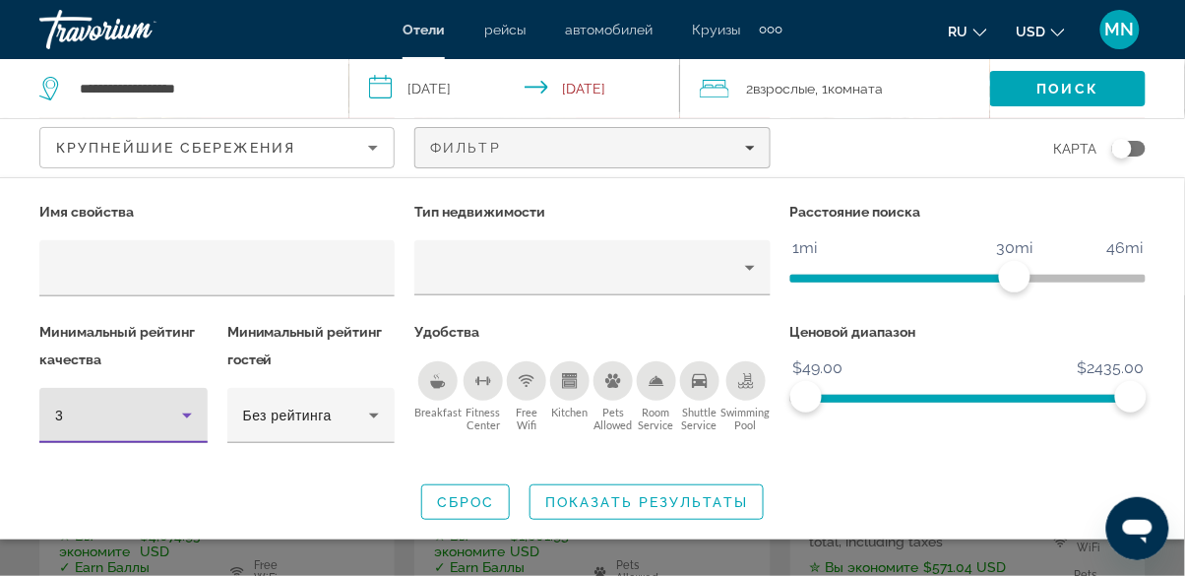
scroll to position [367, 0]
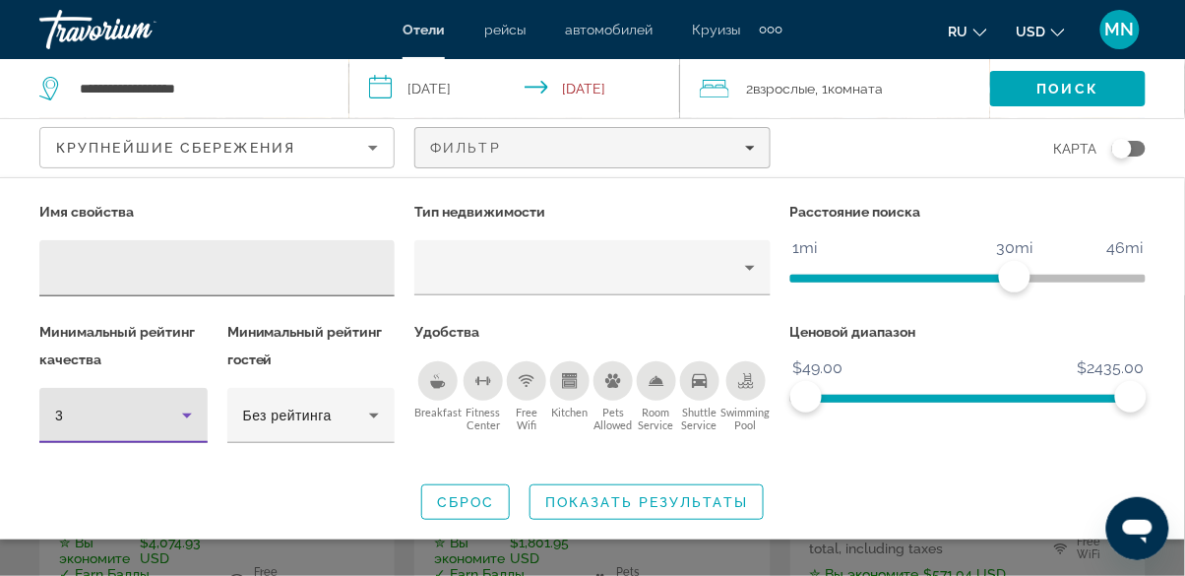
click at [82, 276] on input "Hotel Filters" at bounding box center [217, 269] width 324 height 24
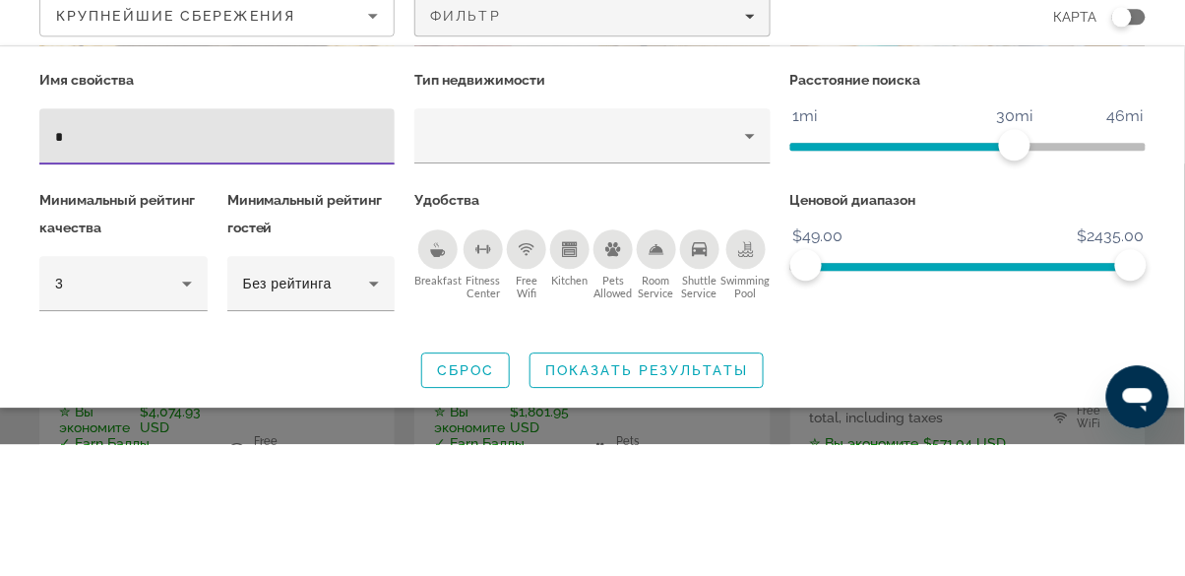
scroll to position [0, 0]
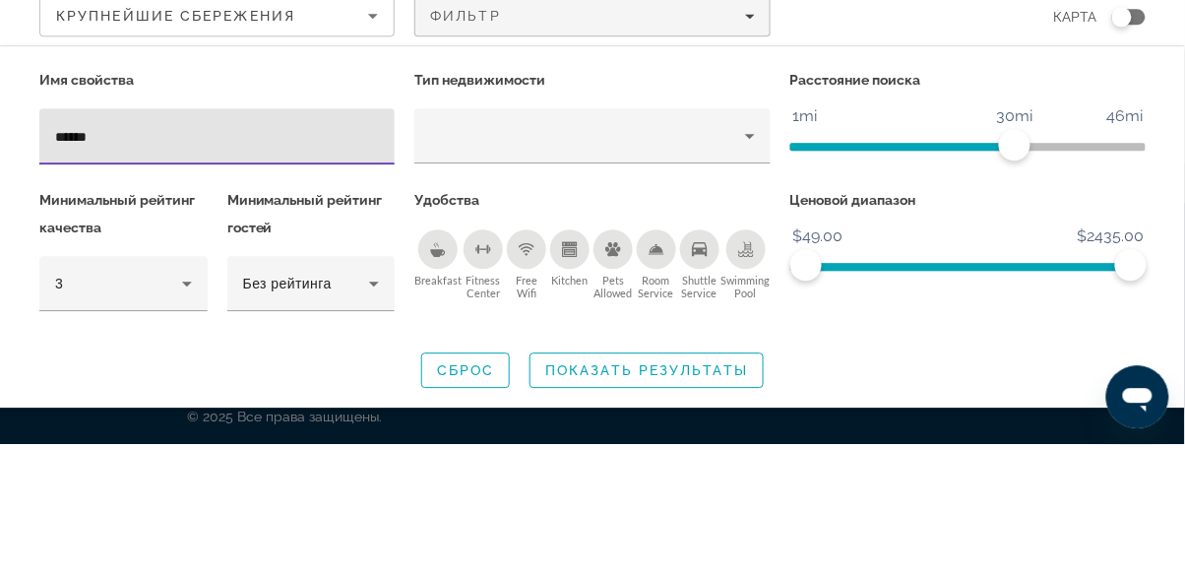
click at [207, 263] on input "******" at bounding box center [217, 269] width 324 height 24
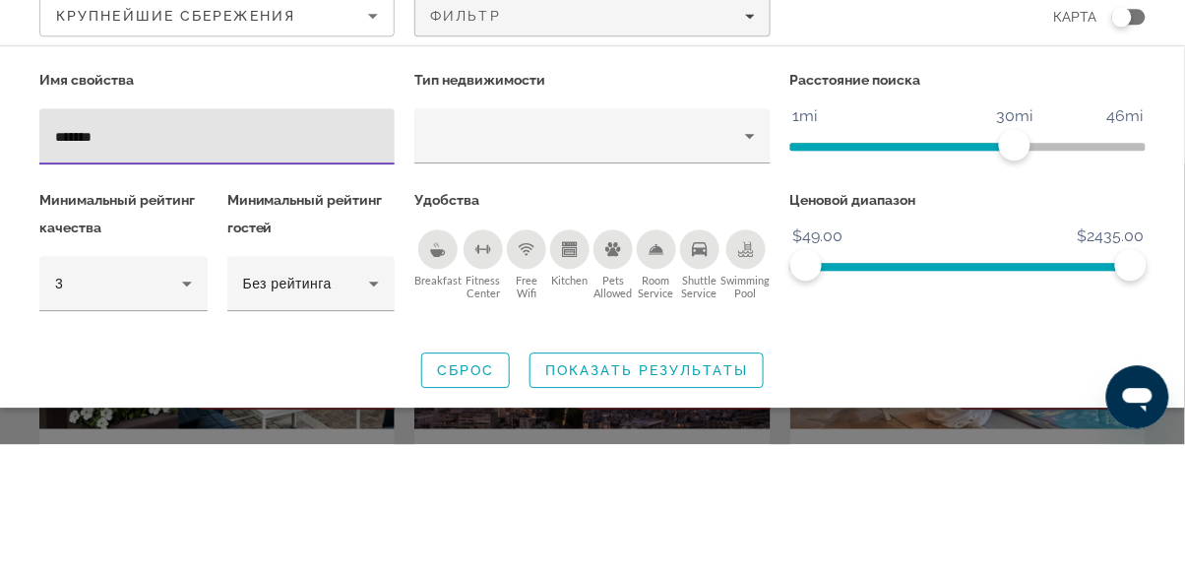
type input "*******"
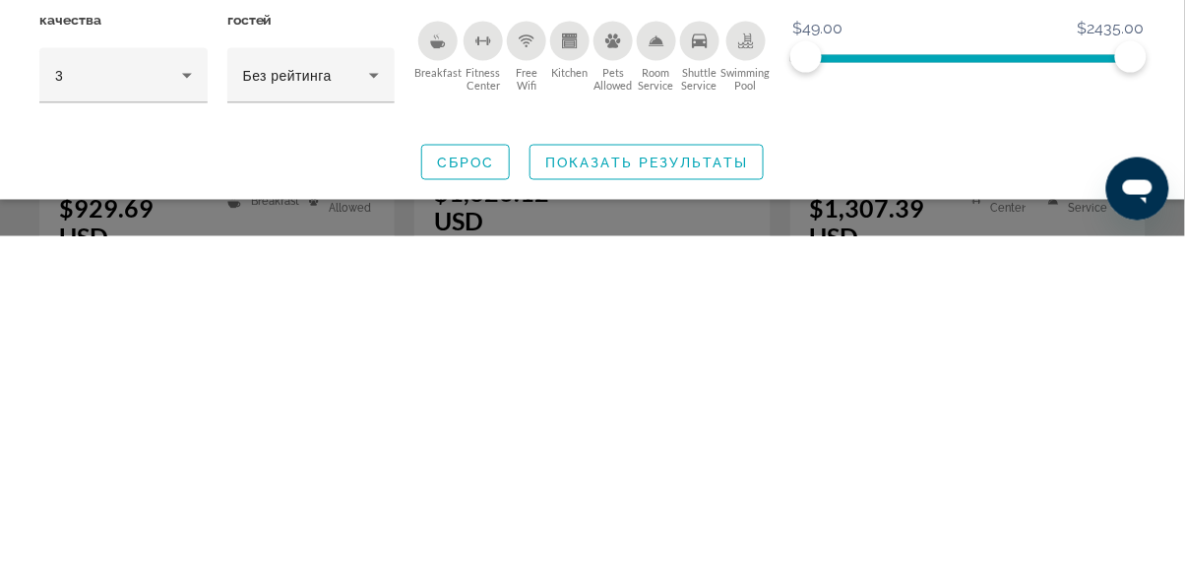
scroll to position [272, 0]
click at [698, 501] on span "Показать результаты" at bounding box center [646, 502] width 203 height 16
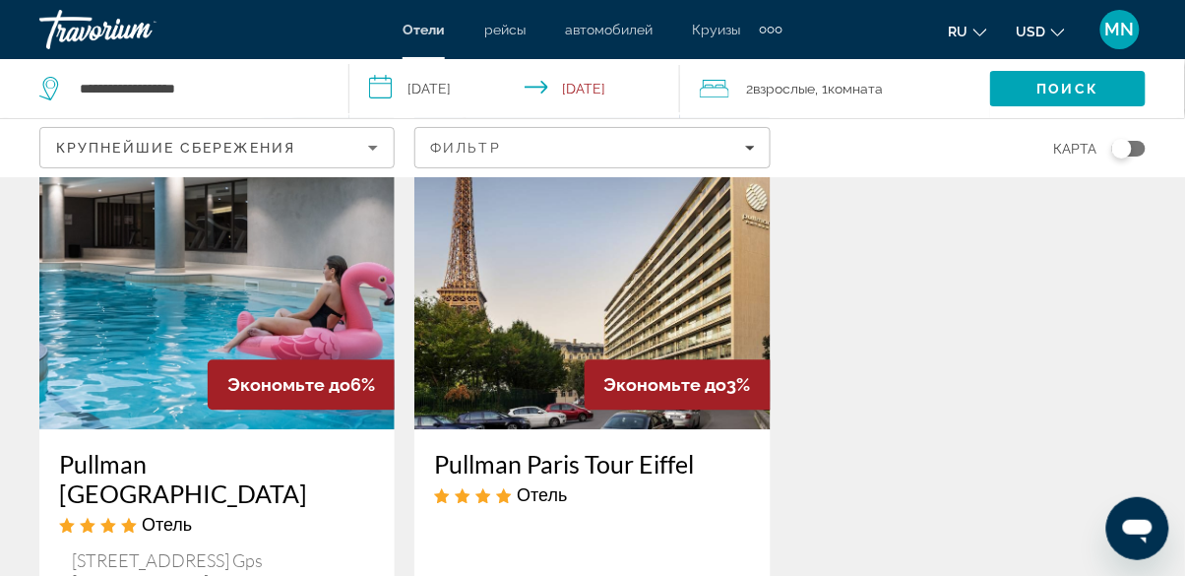
scroll to position [983, 0]
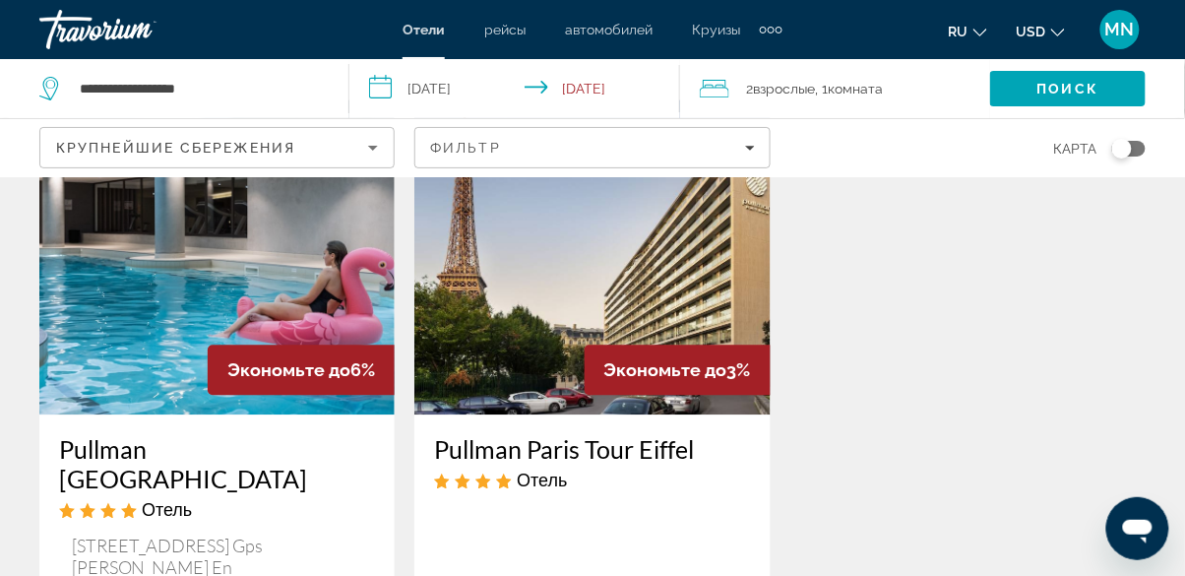
click at [542, 464] on h3 "Pullman Paris Tour Eiffel" at bounding box center [592, 449] width 316 height 30
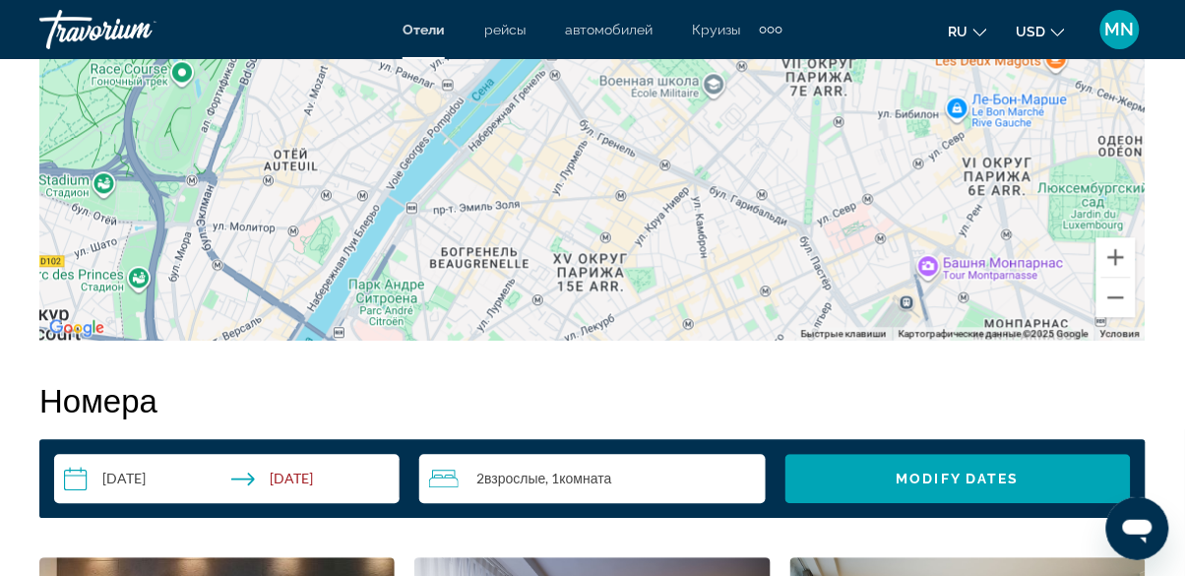
scroll to position [2573, 0]
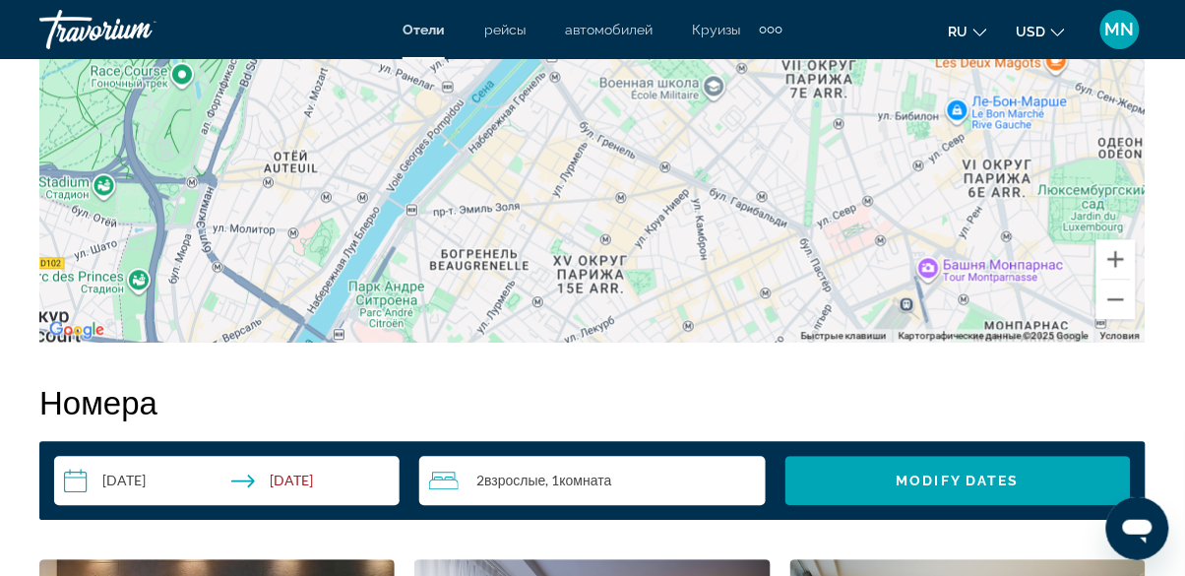
click at [106, 37] on div "Travorium" at bounding box center [137, 29] width 197 height 51
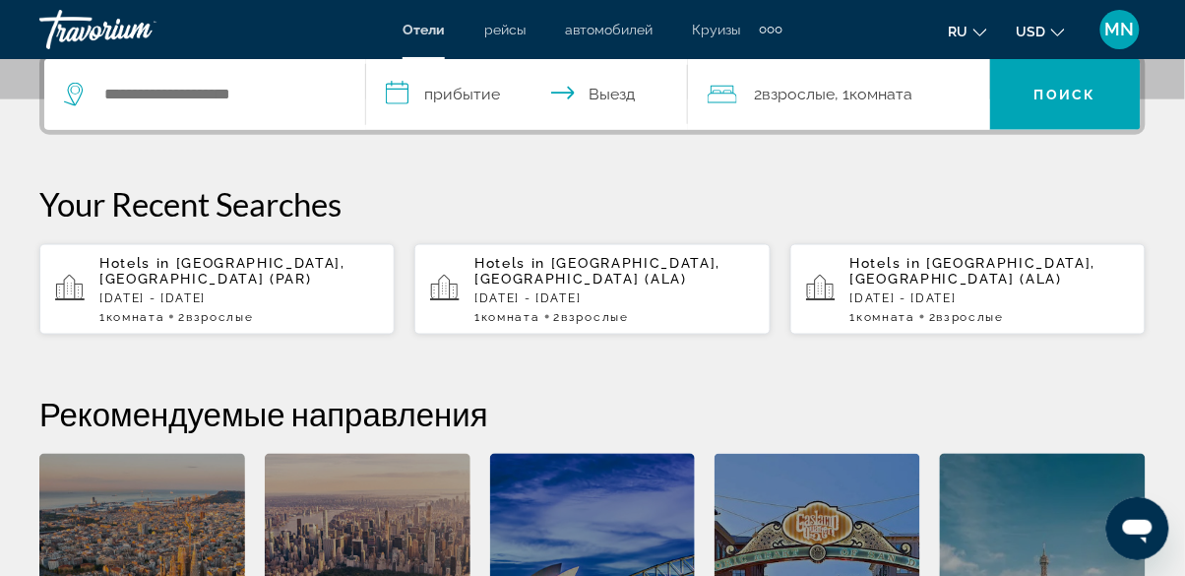
scroll to position [484, 0]
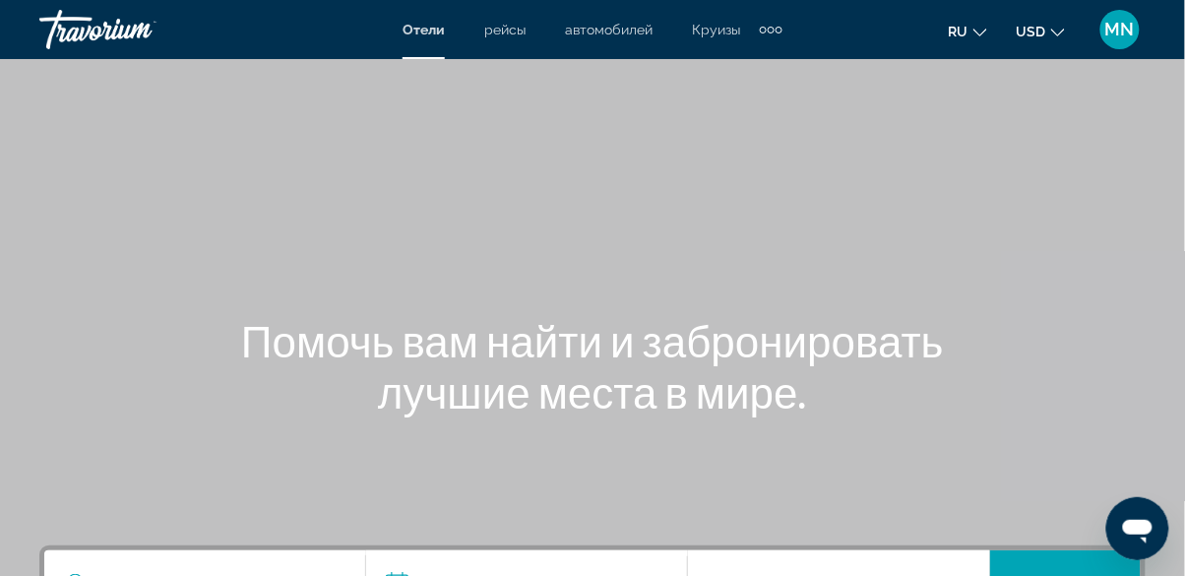
click at [3, 172] on div "Main content" at bounding box center [592, 295] width 1185 height 591
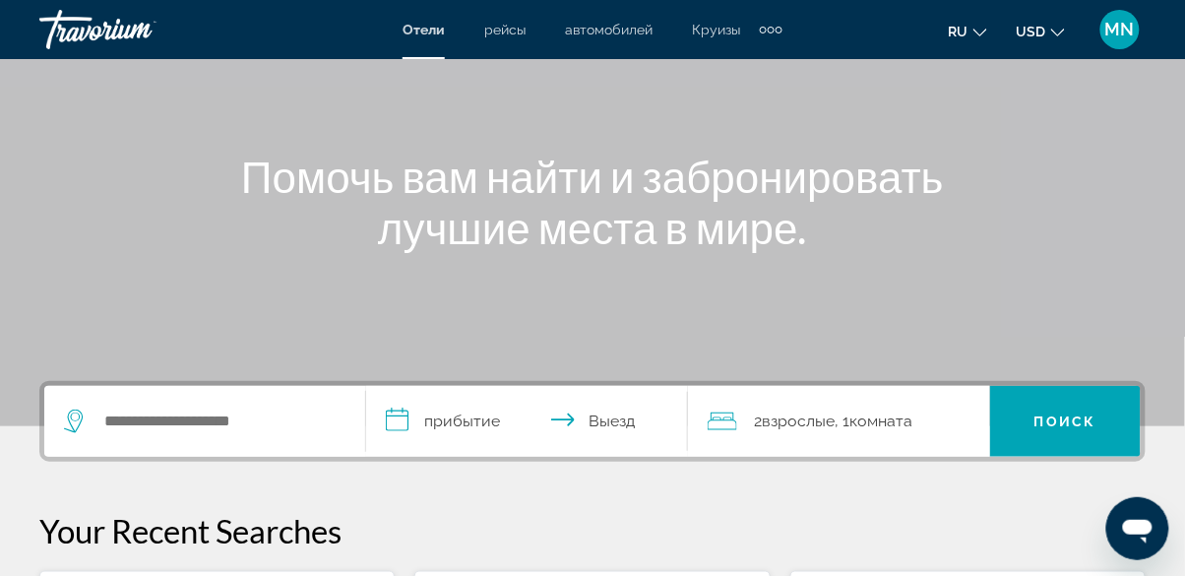
scroll to position [162, 0]
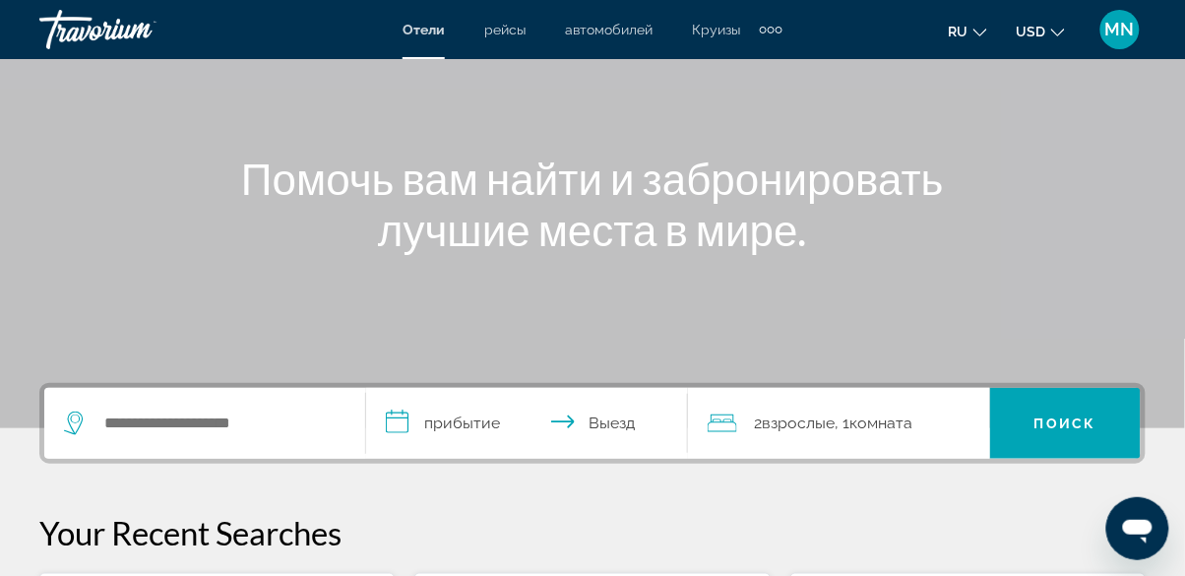
click at [224, 437] on div "Search widget" at bounding box center [205, 423] width 282 height 71
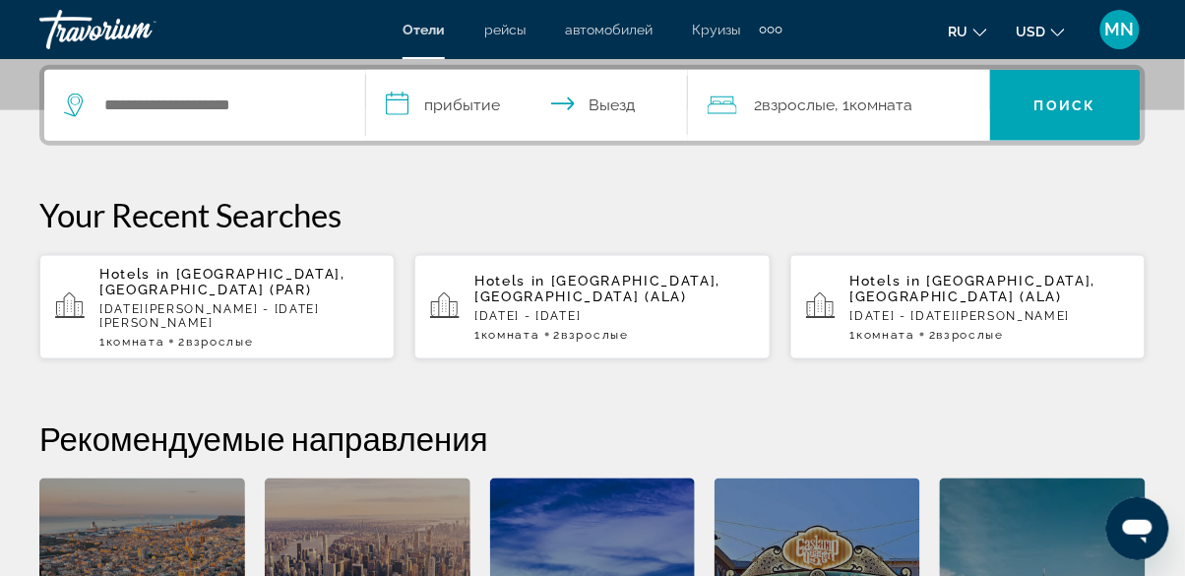
scroll to position [480, 0]
click at [201, 112] on input "Search hotel destination" at bounding box center [218, 106] width 233 height 30
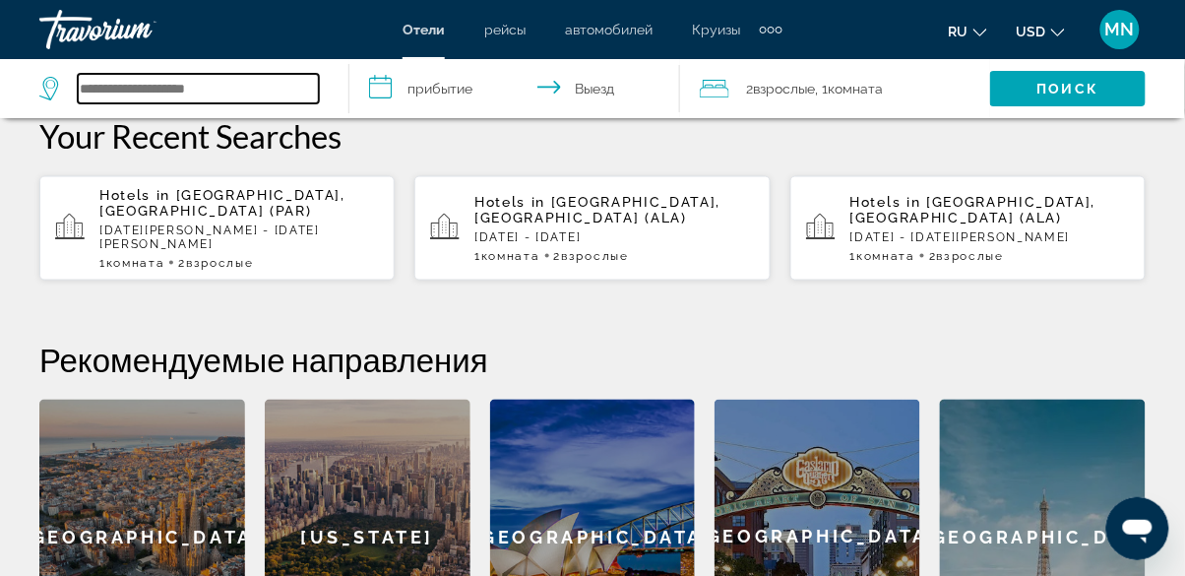
scroll to position [575, 0]
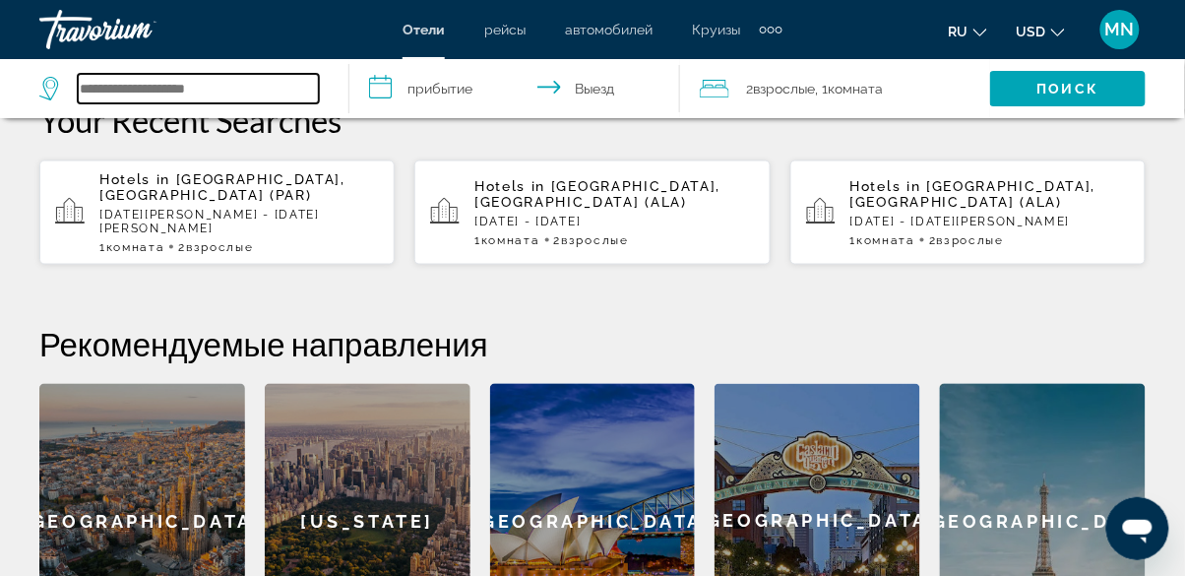
click at [152, 94] on input "Search hotel destination" at bounding box center [198, 89] width 241 height 30
click at [193, 91] on input "Search hotel destination" at bounding box center [198, 89] width 241 height 30
click at [134, 91] on input "Search hotel destination" at bounding box center [198, 89] width 241 height 30
click at [191, 98] on input "Search hotel destination" at bounding box center [198, 89] width 241 height 30
type input "*"
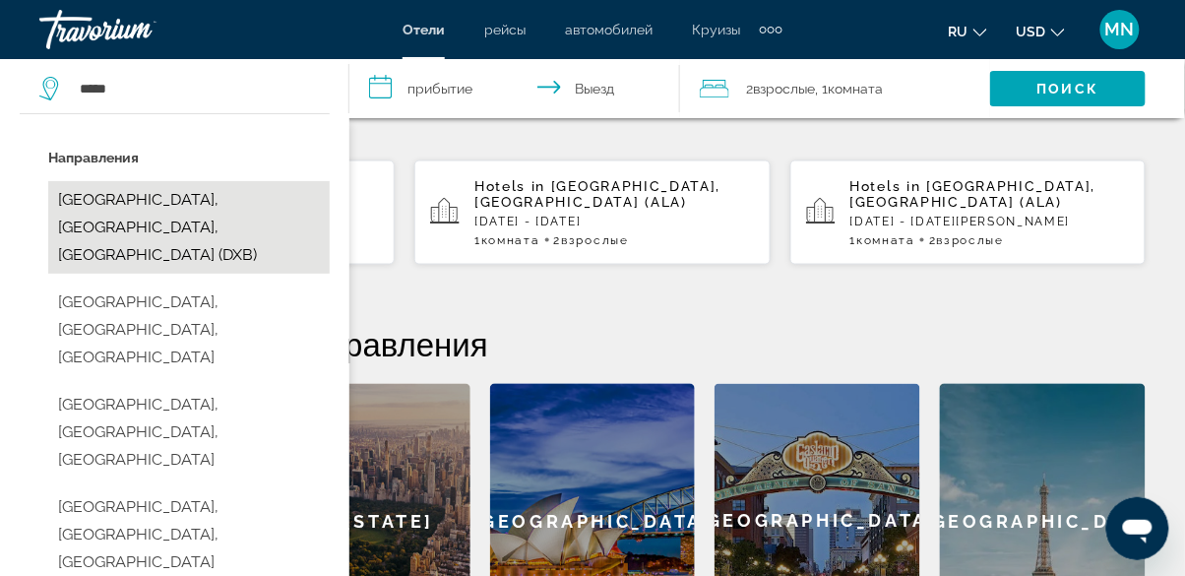
click at [260, 208] on button "Dubai, Dubai Emirate, United Arab Emirates (DXB)" at bounding box center [189, 227] width 282 height 93
type input "**********"
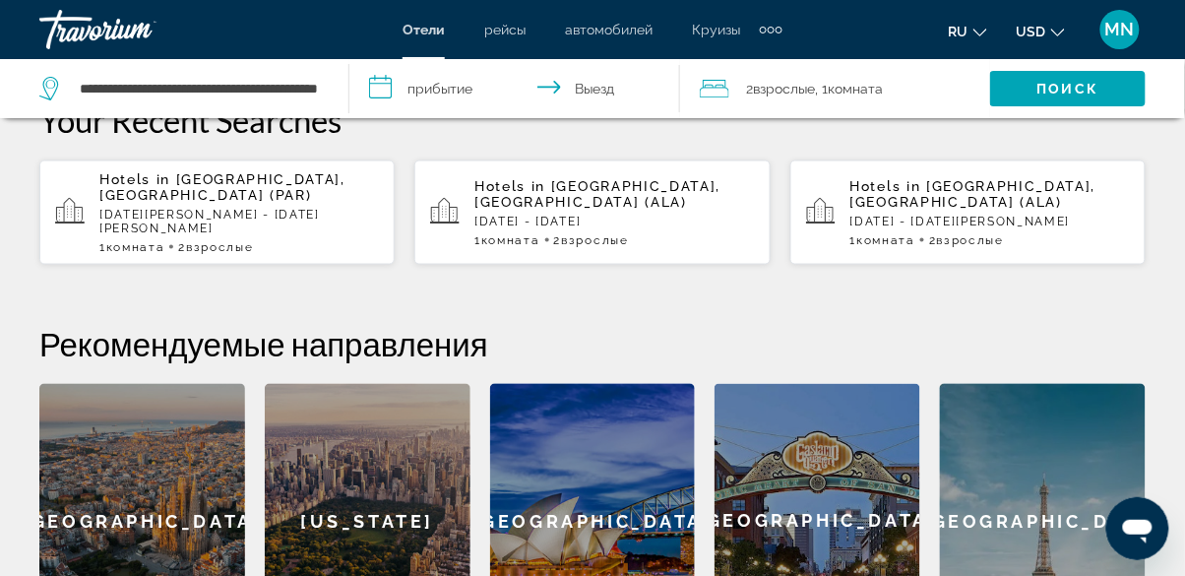
click at [419, 87] on input "**********" at bounding box center [519, 91] width 338 height 65
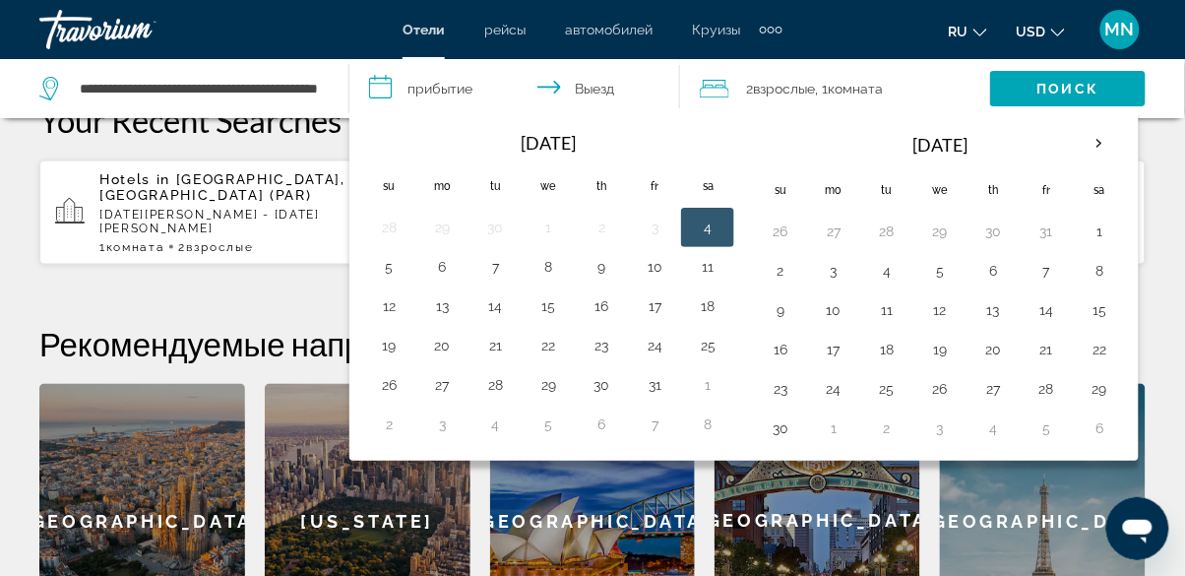
click at [155, 265] on div "**********" at bounding box center [592, 315] width 1185 height 690
